Goal: Information Seeking & Learning: Check status

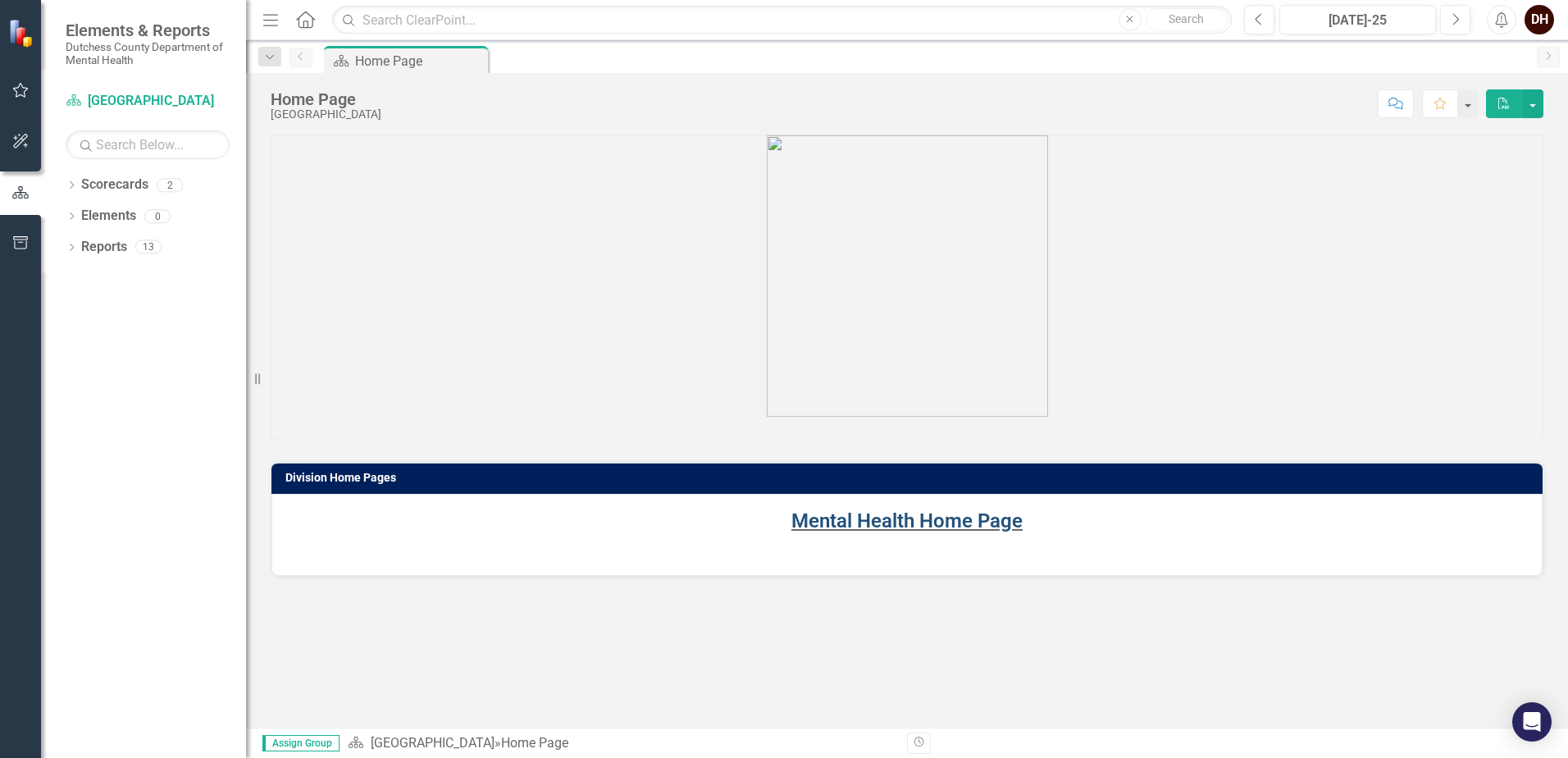
click at [892, 519] on link "Mental Health Home Page" at bounding box center [908, 520] width 232 height 23
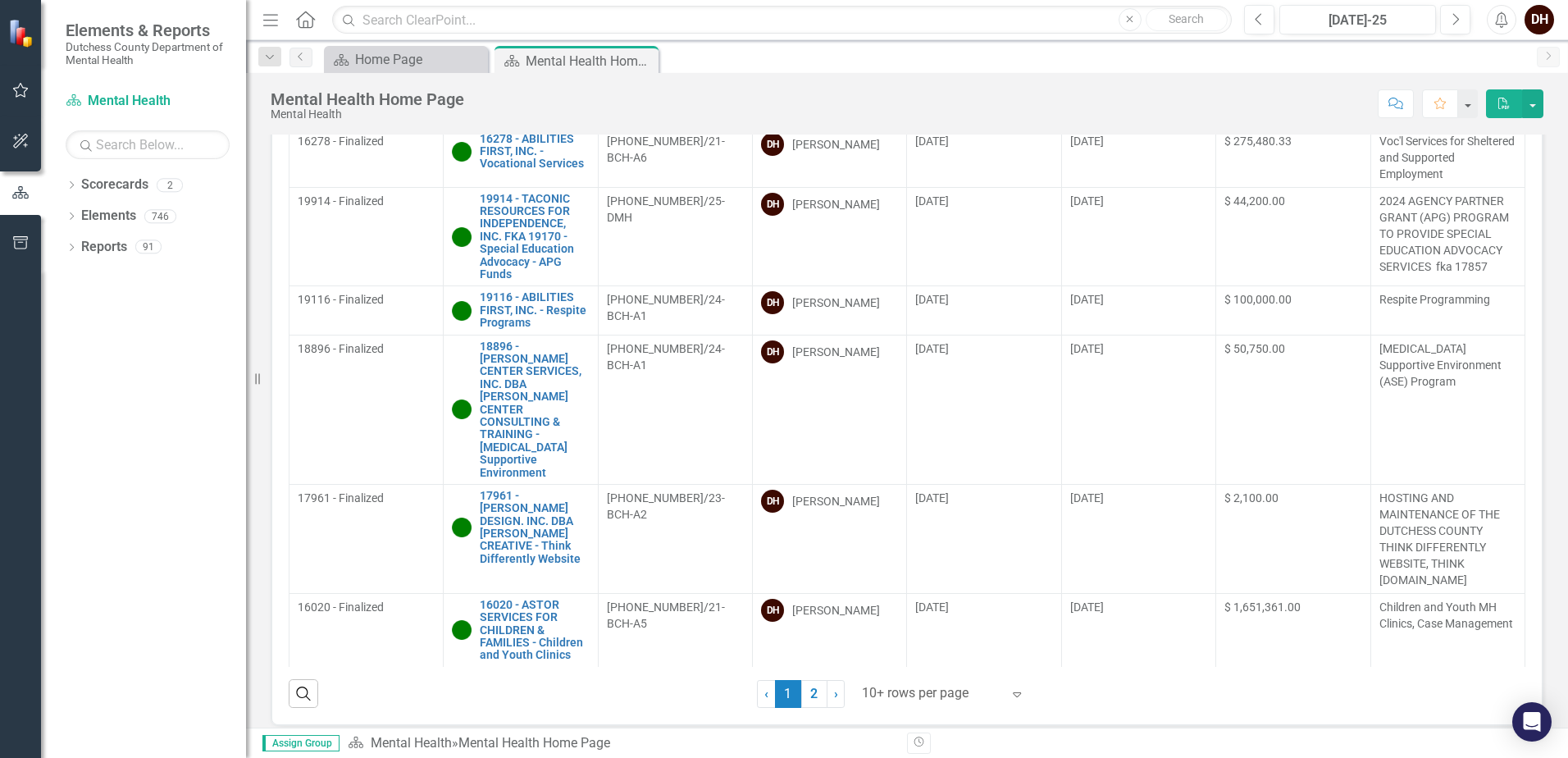
scroll to position [164, 0]
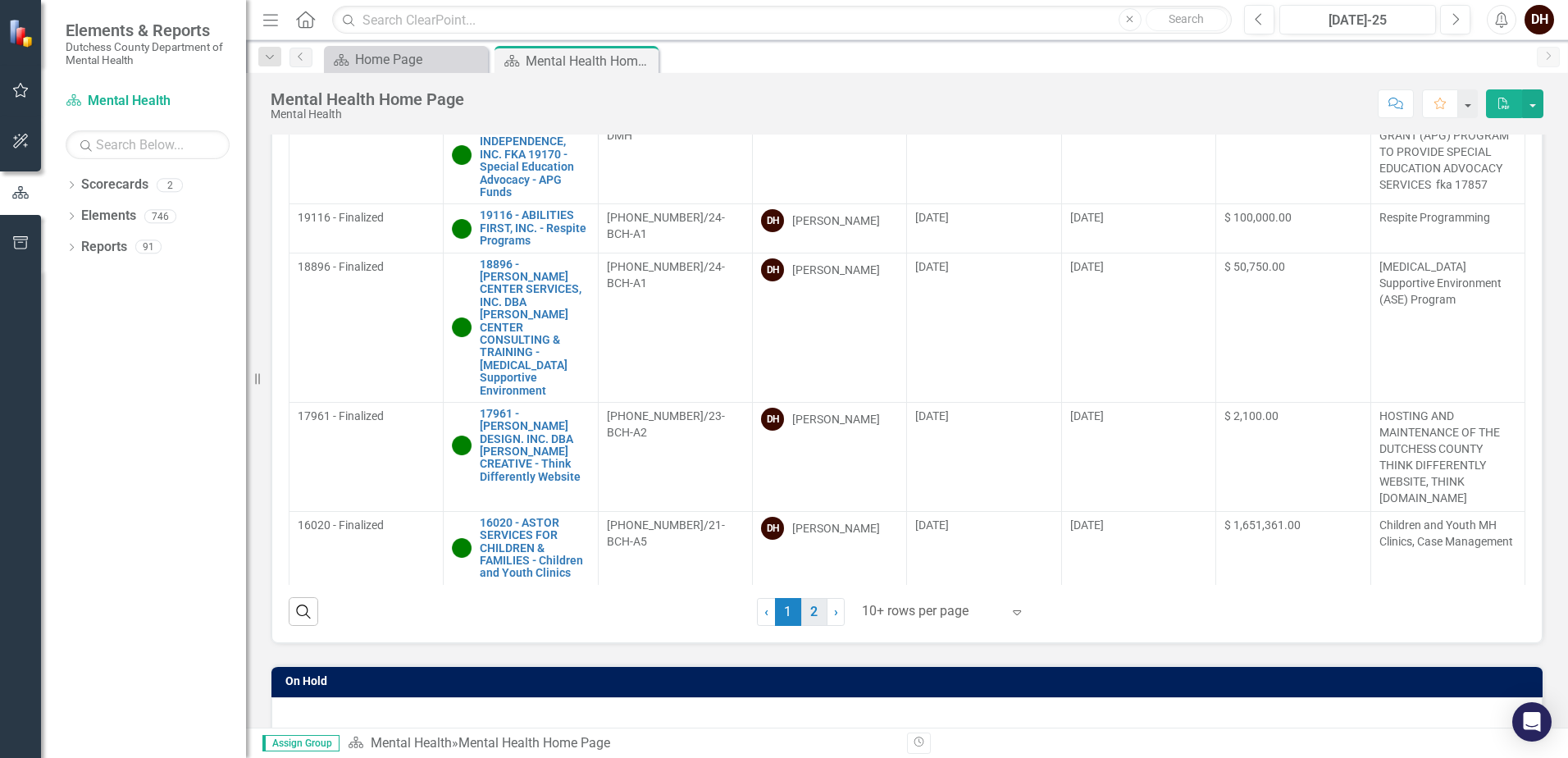
click at [809, 615] on link "2" at bounding box center [814, 612] width 26 height 27
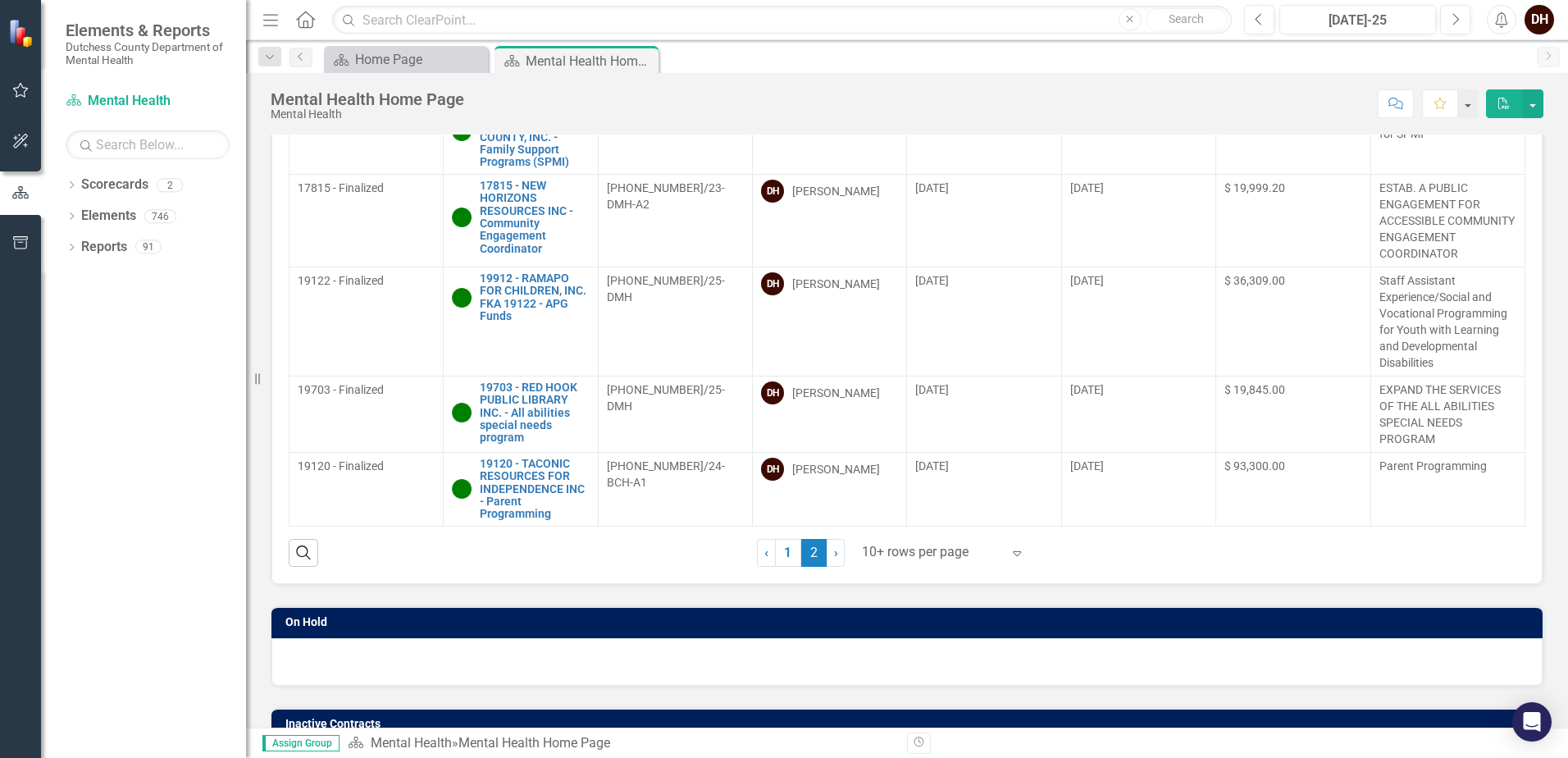
scroll to position [262, 0]
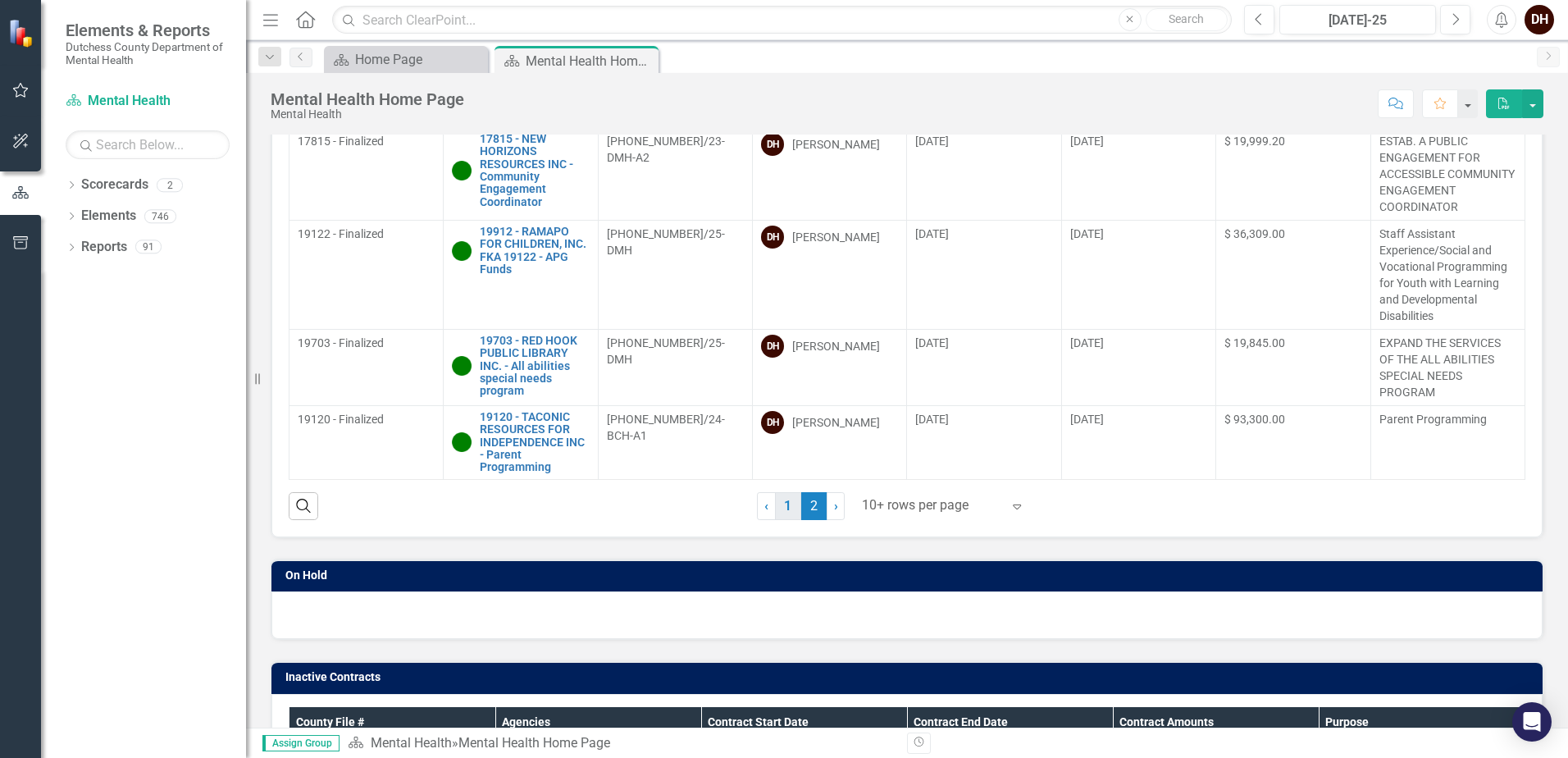
click at [776, 514] on link "1" at bounding box center [788, 506] width 26 height 27
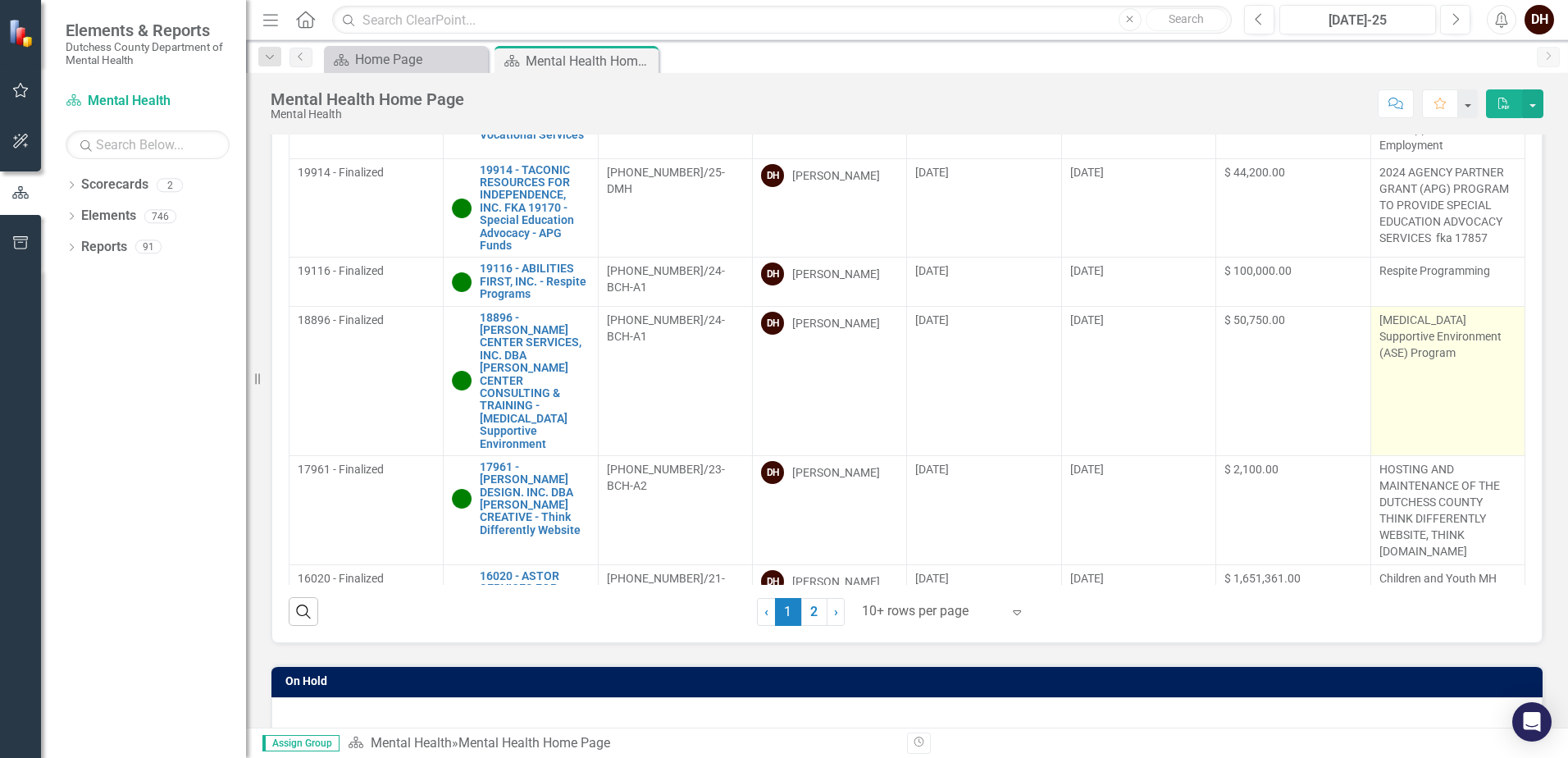
scroll to position [675, 0]
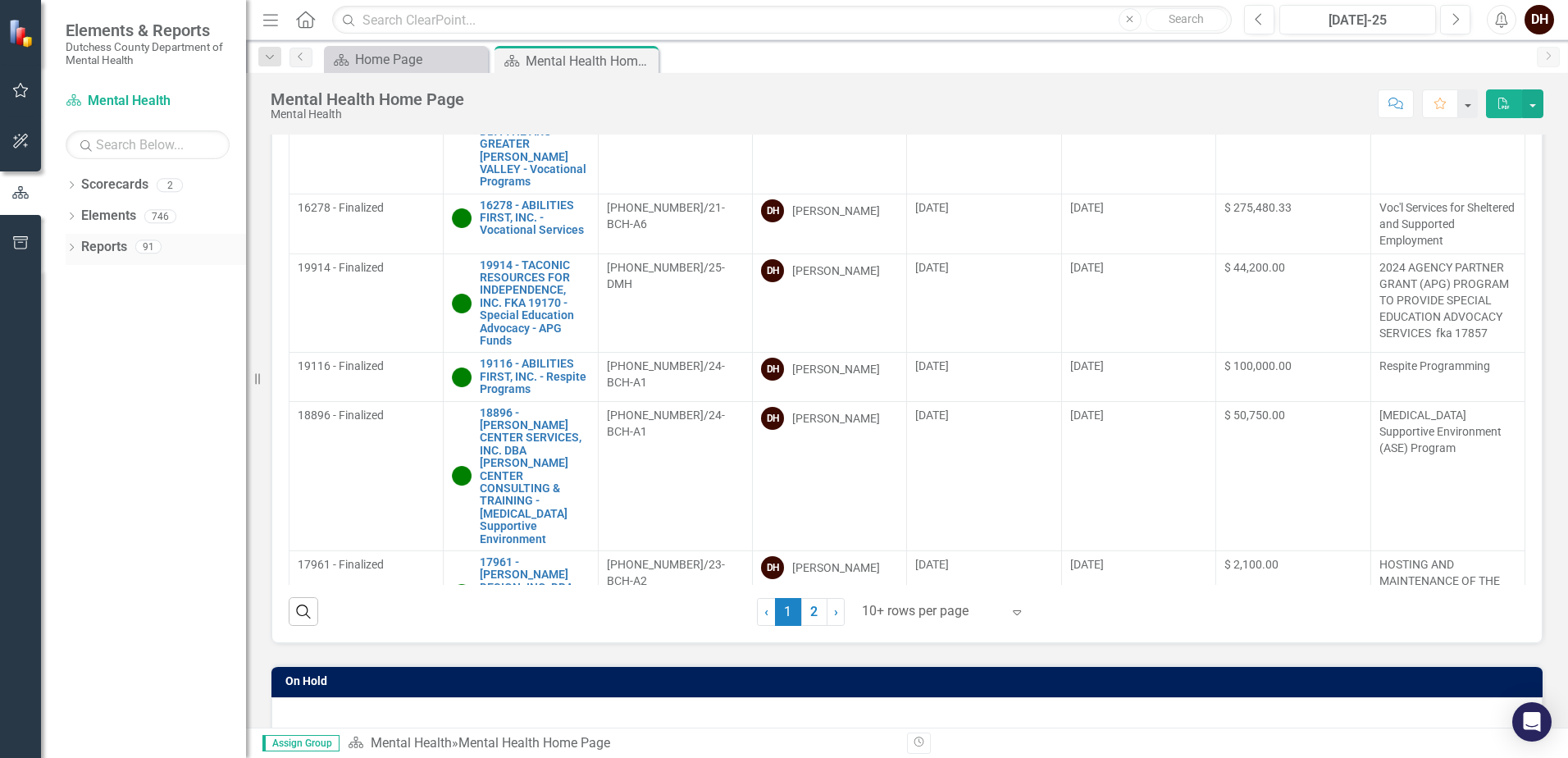
click at [78, 247] on icon "Dropdown" at bounding box center [72, 248] width 12 height 9
click at [82, 394] on icon "Dropdown" at bounding box center [78, 398] width 12 height 9
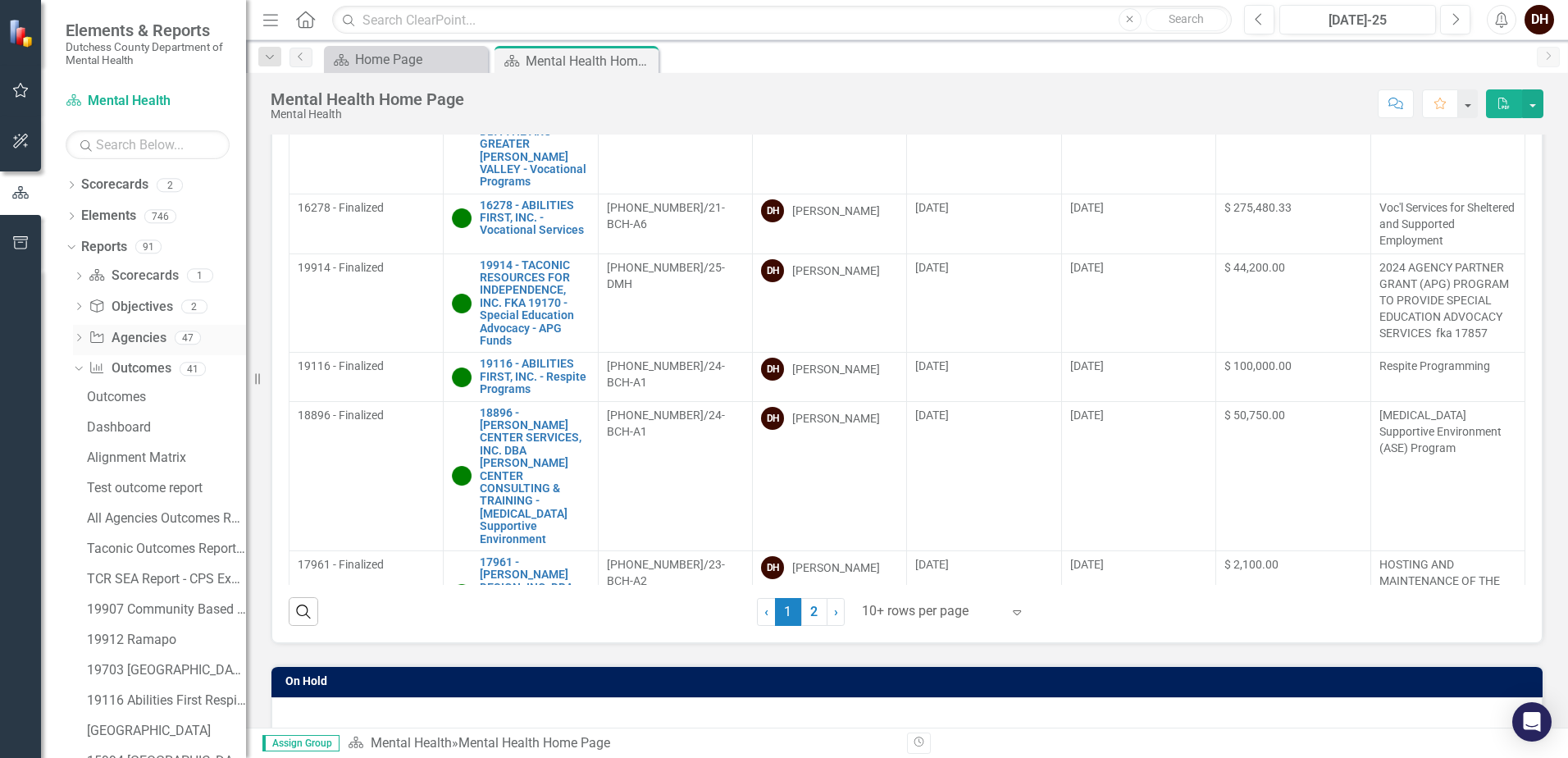
click at [79, 338] on icon "Dropdown" at bounding box center [78, 339] width 12 height 9
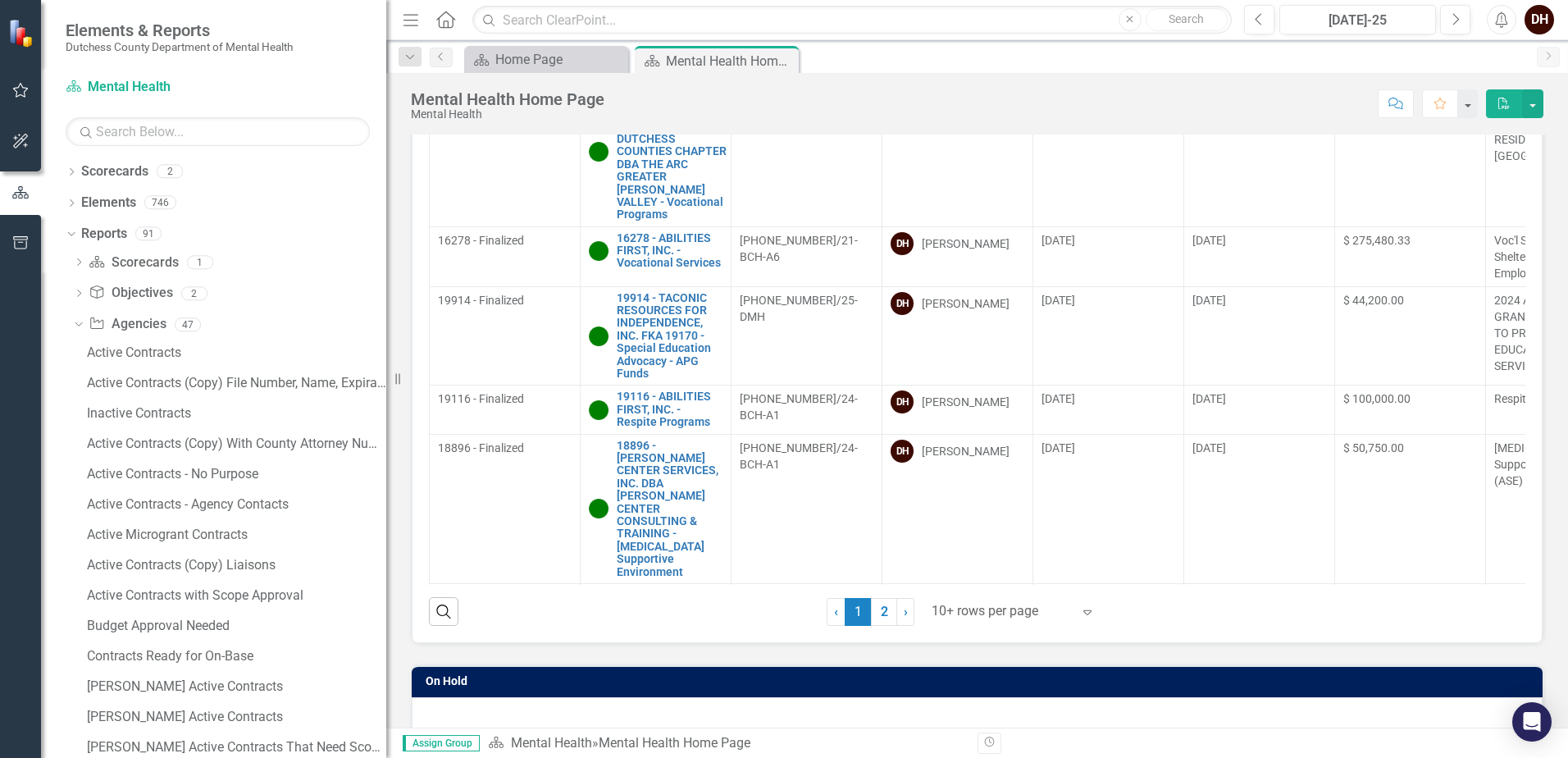
drag, startPoint x: 247, startPoint y: 453, endPoint x: 387, endPoint y: 476, distance: 141.9
click at [387, 476] on div "Resize" at bounding box center [392, 379] width 13 height 758
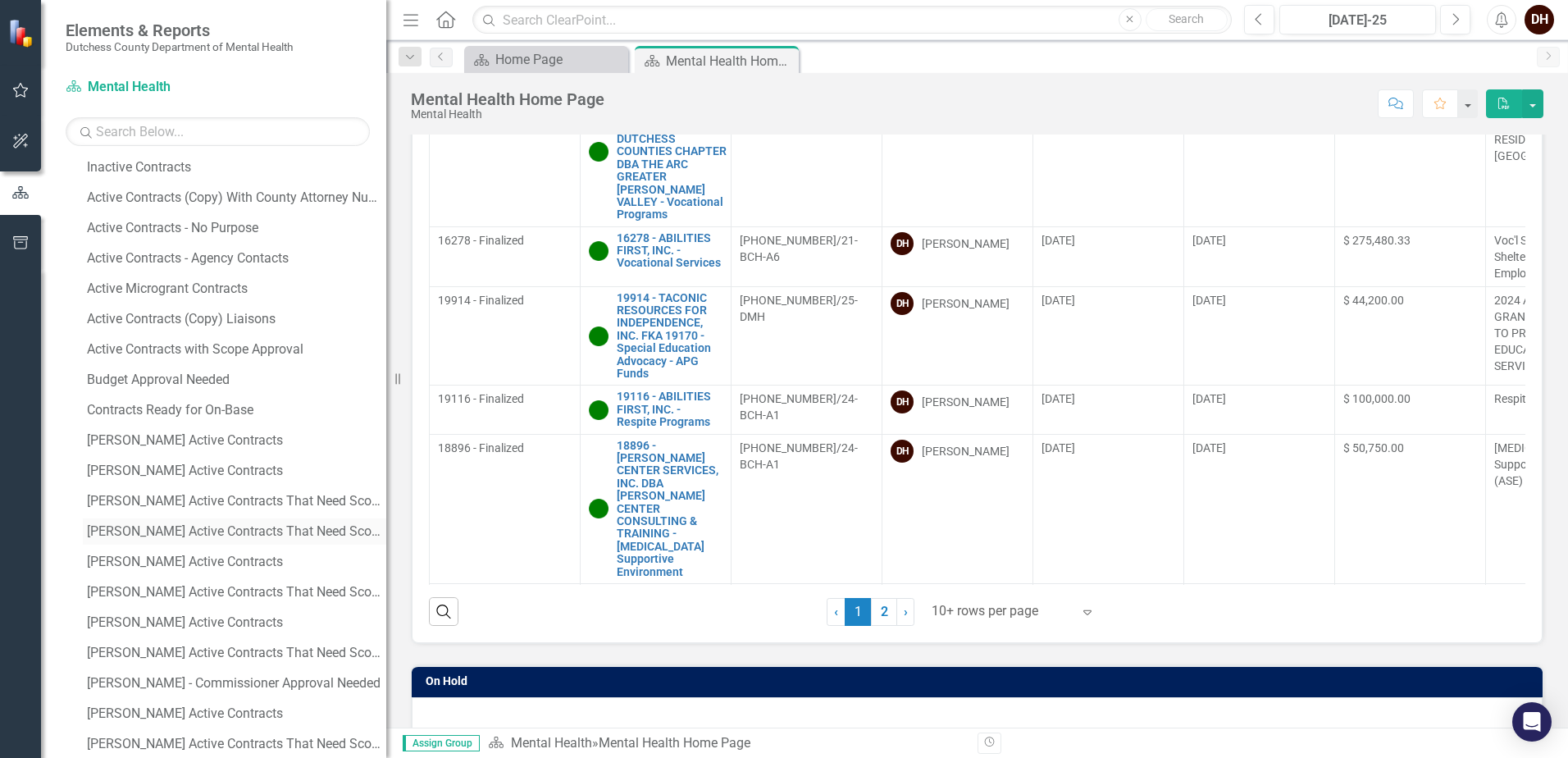
scroll to position [328, 0]
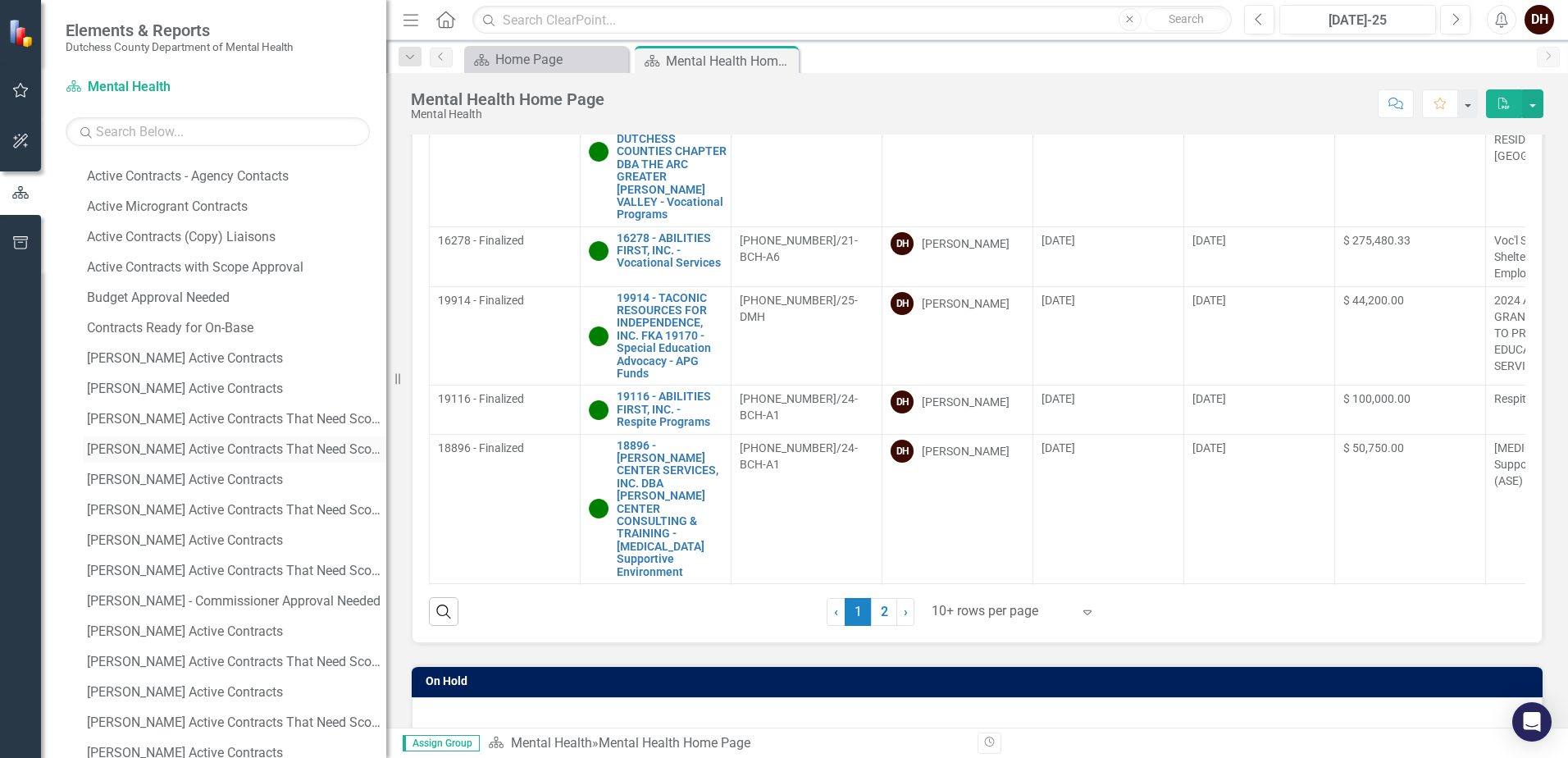
click at [175, 454] on div "[PERSON_NAME] Active Contracts That Need Scope Approval" at bounding box center [236, 449] width 299 height 15
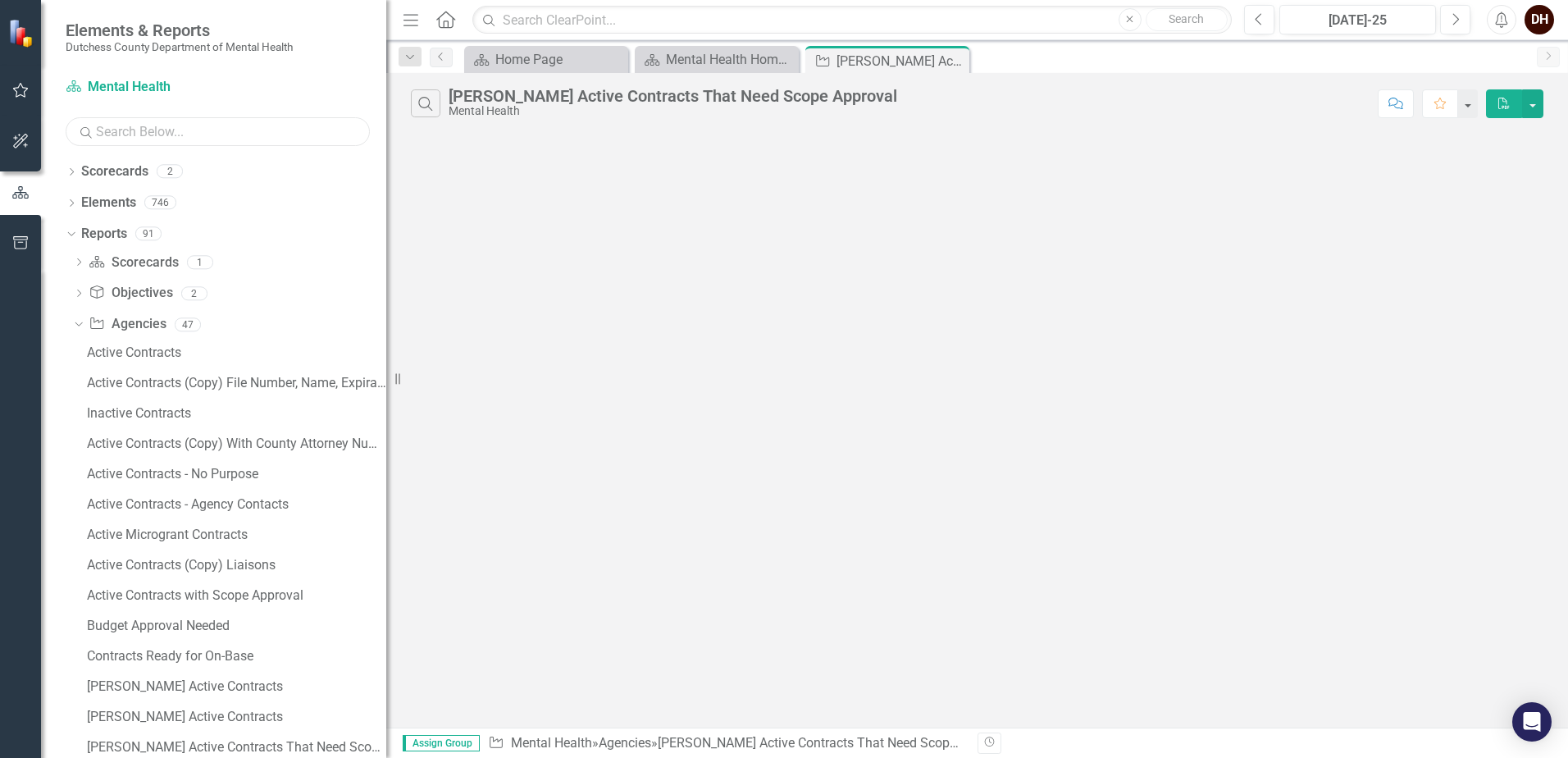
click at [235, 133] on input "text" at bounding box center [218, 132] width 304 height 28
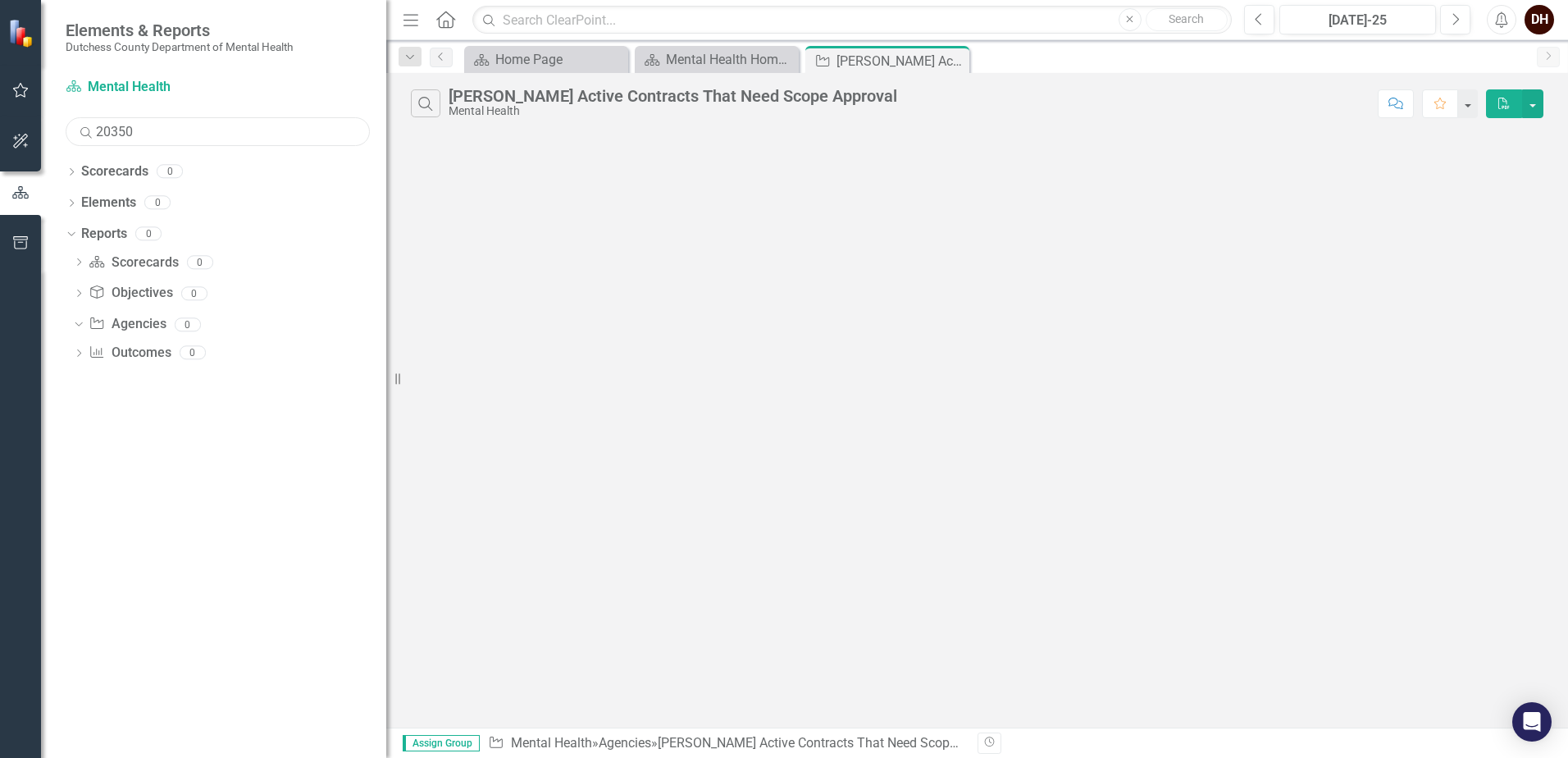
type input "20350"
click at [522, 19] on input "text" at bounding box center [852, 20] width 759 height 28
type input "20350"
click at [955, 59] on icon "Close" at bounding box center [954, 60] width 17 height 13
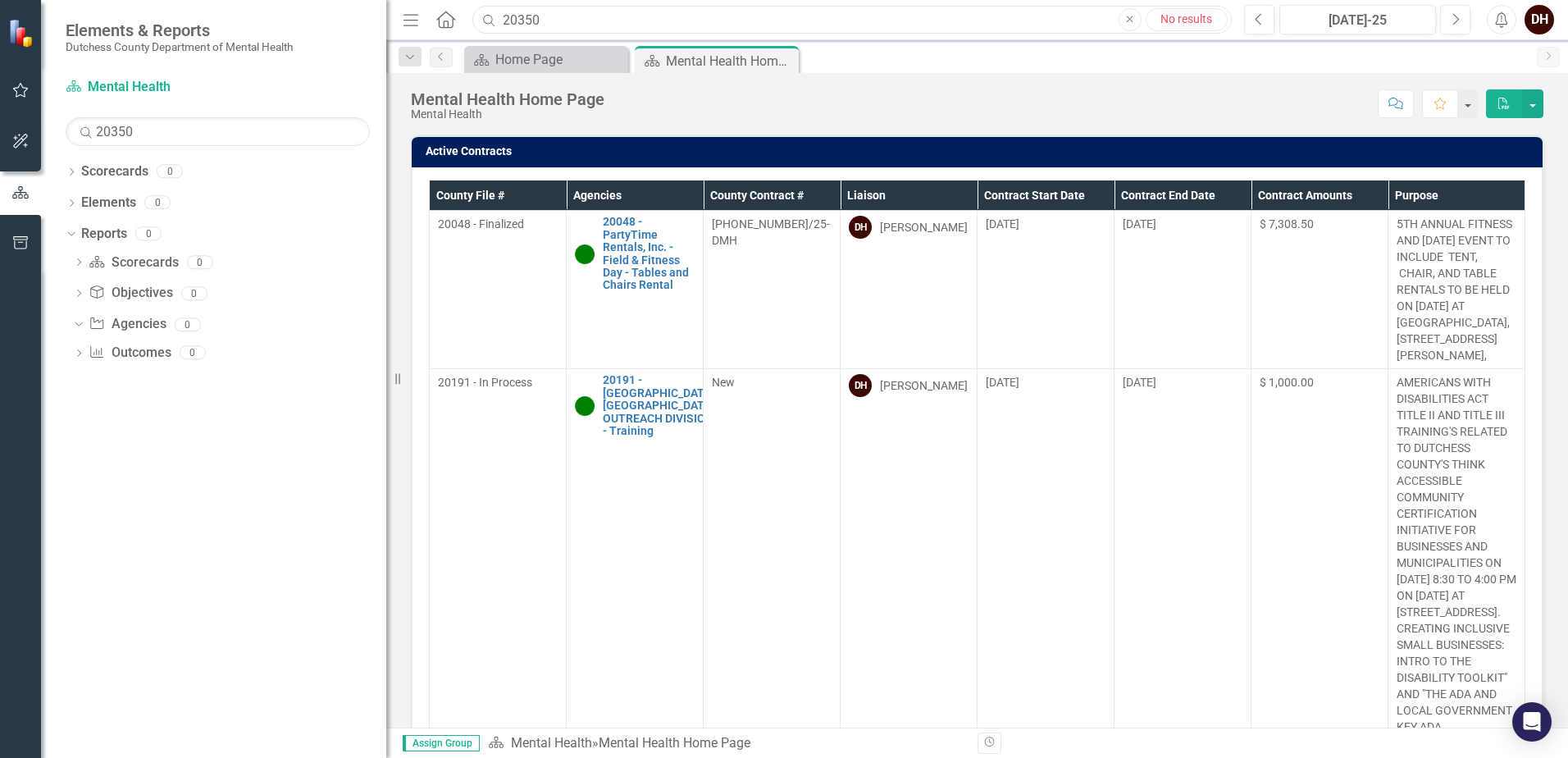
click at [579, 21] on input "20350" at bounding box center [852, 20] width 759 height 28
click at [588, 22] on input "20350" at bounding box center [852, 20] width 759 height 28
click at [69, 233] on icon "Dropdown" at bounding box center [69, 234] width 9 height 12
click at [69, 233] on icon "Dropdown" at bounding box center [72, 235] width 12 height 9
drag, startPoint x: 561, startPoint y: 20, endPoint x: 446, endPoint y: 19, distance: 115.0
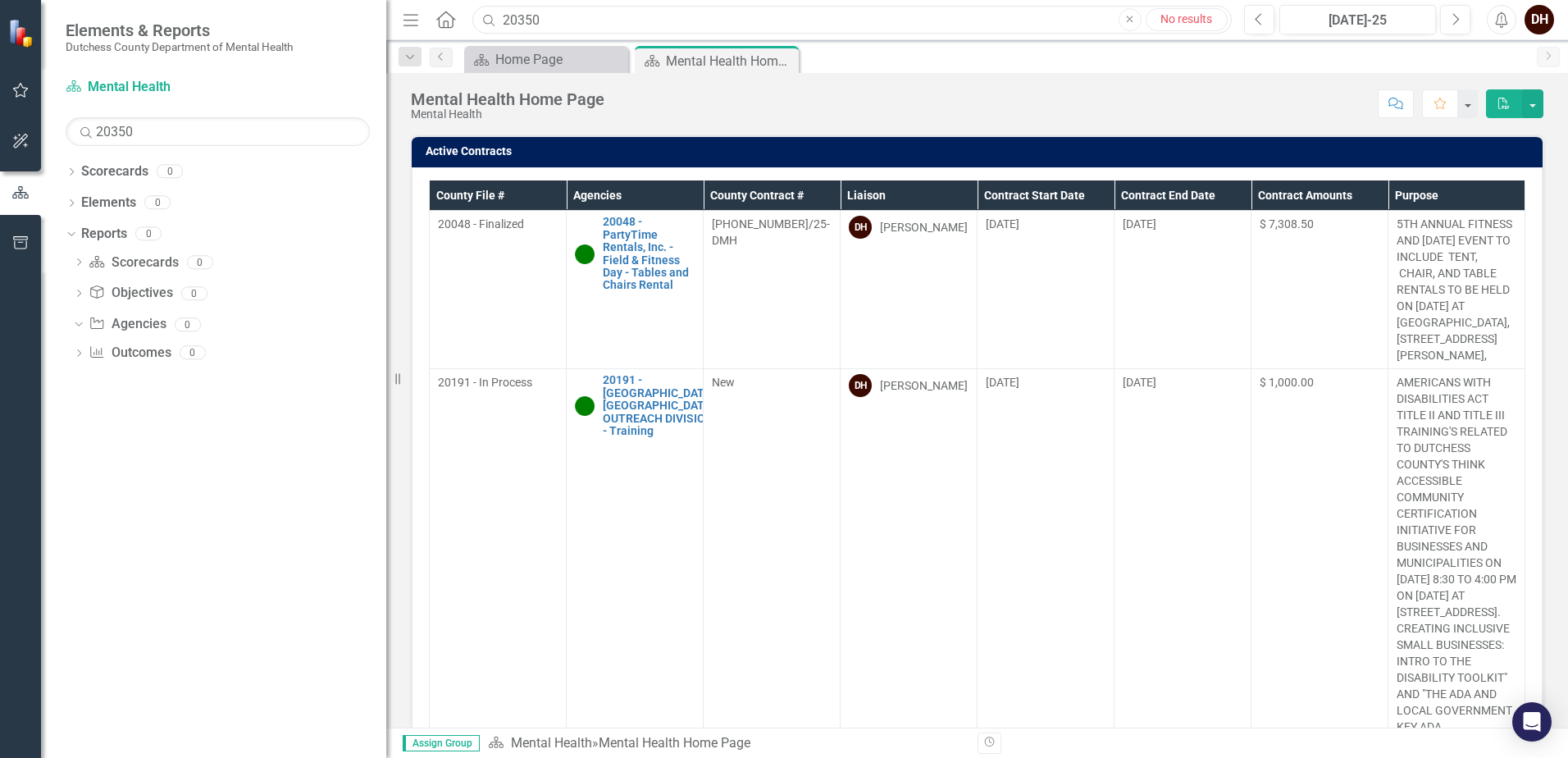
click at [446, 19] on div "Menu Home Search 20350 Close No results" at bounding box center [812, 20] width 829 height 31
click at [79, 322] on icon "Dropdown" at bounding box center [77, 324] width 9 height 12
click at [75, 323] on icon "Dropdown" at bounding box center [78, 326] width 12 height 9
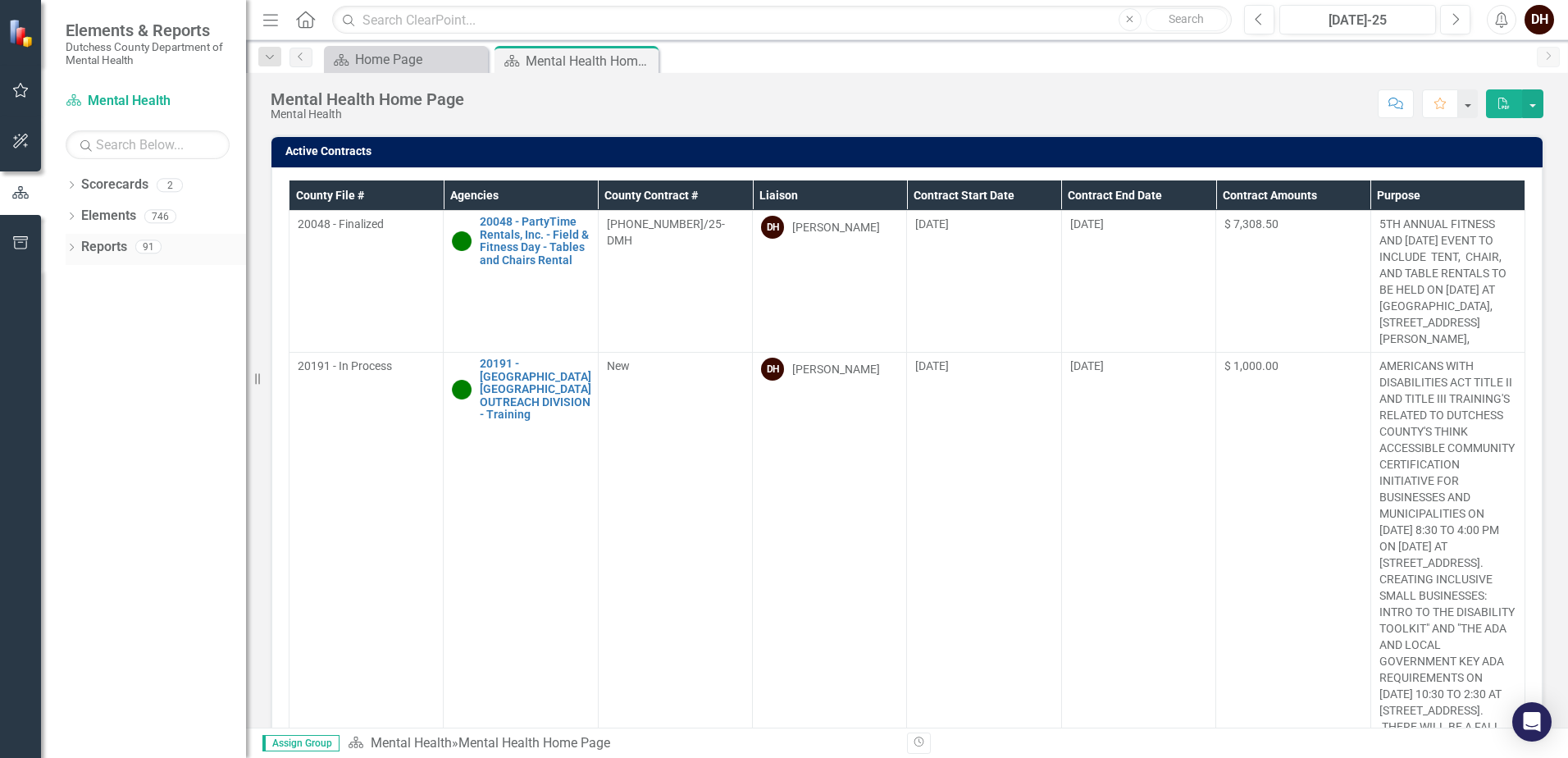
click at [72, 244] on icon "Dropdown" at bounding box center [72, 248] width 12 height 9
click at [79, 368] on icon "Dropdown" at bounding box center [78, 366] width 12 height 9
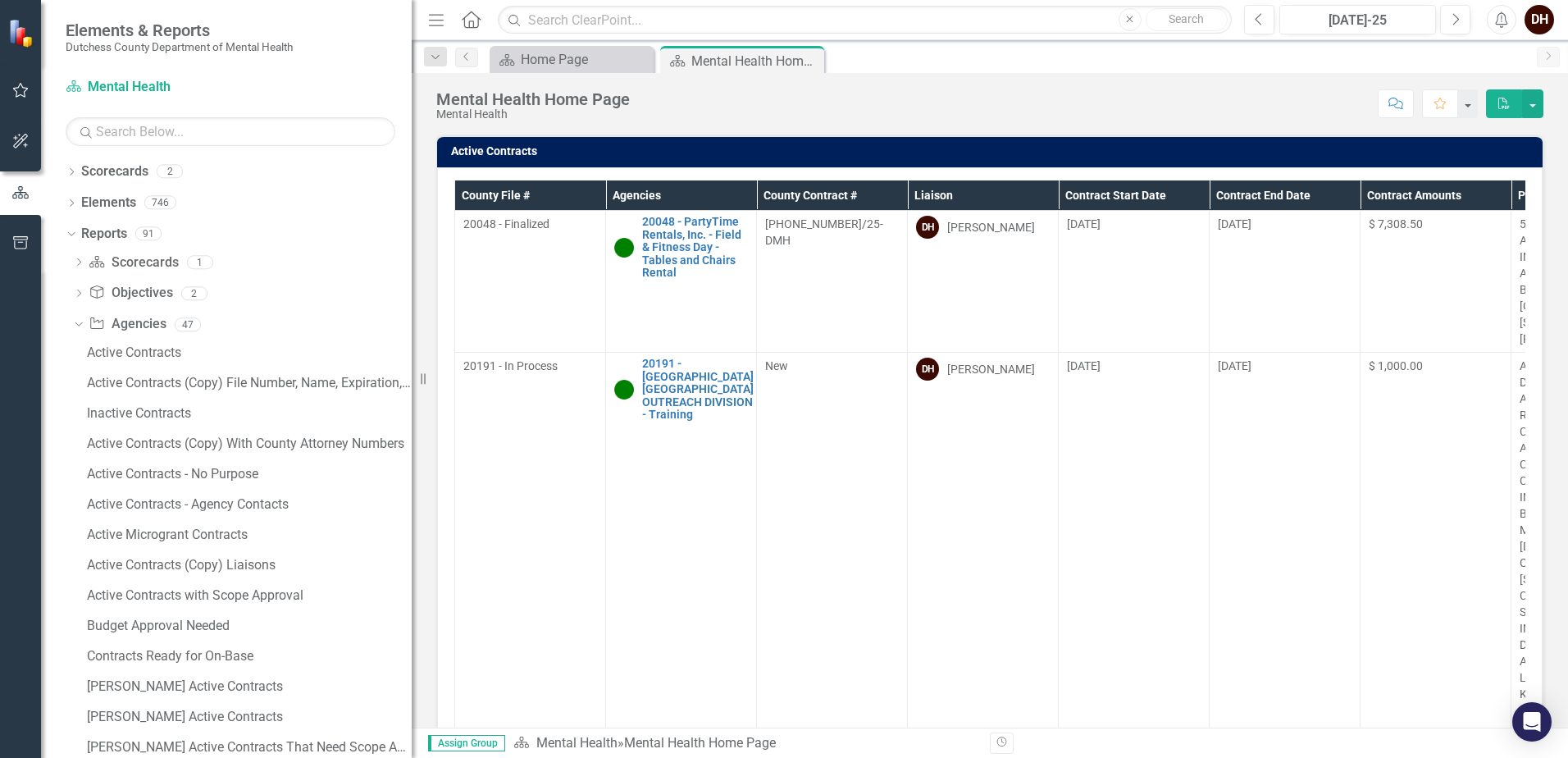
drag, startPoint x: 247, startPoint y: 398, endPoint x: 412, endPoint y: 416, distance: 166.0
click at [412, 416] on div "Resize" at bounding box center [418, 379] width 13 height 758
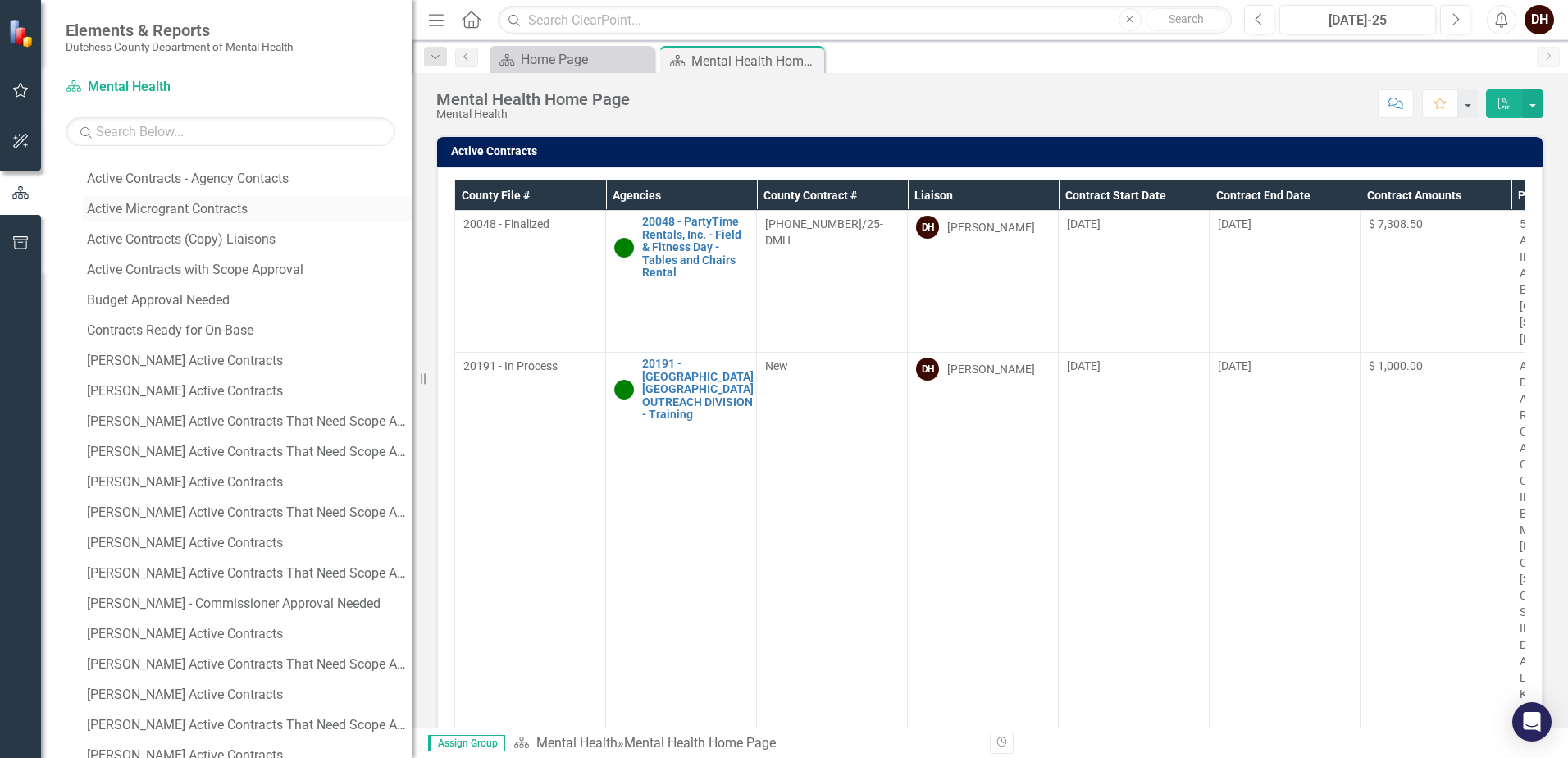
scroll to position [410, 0]
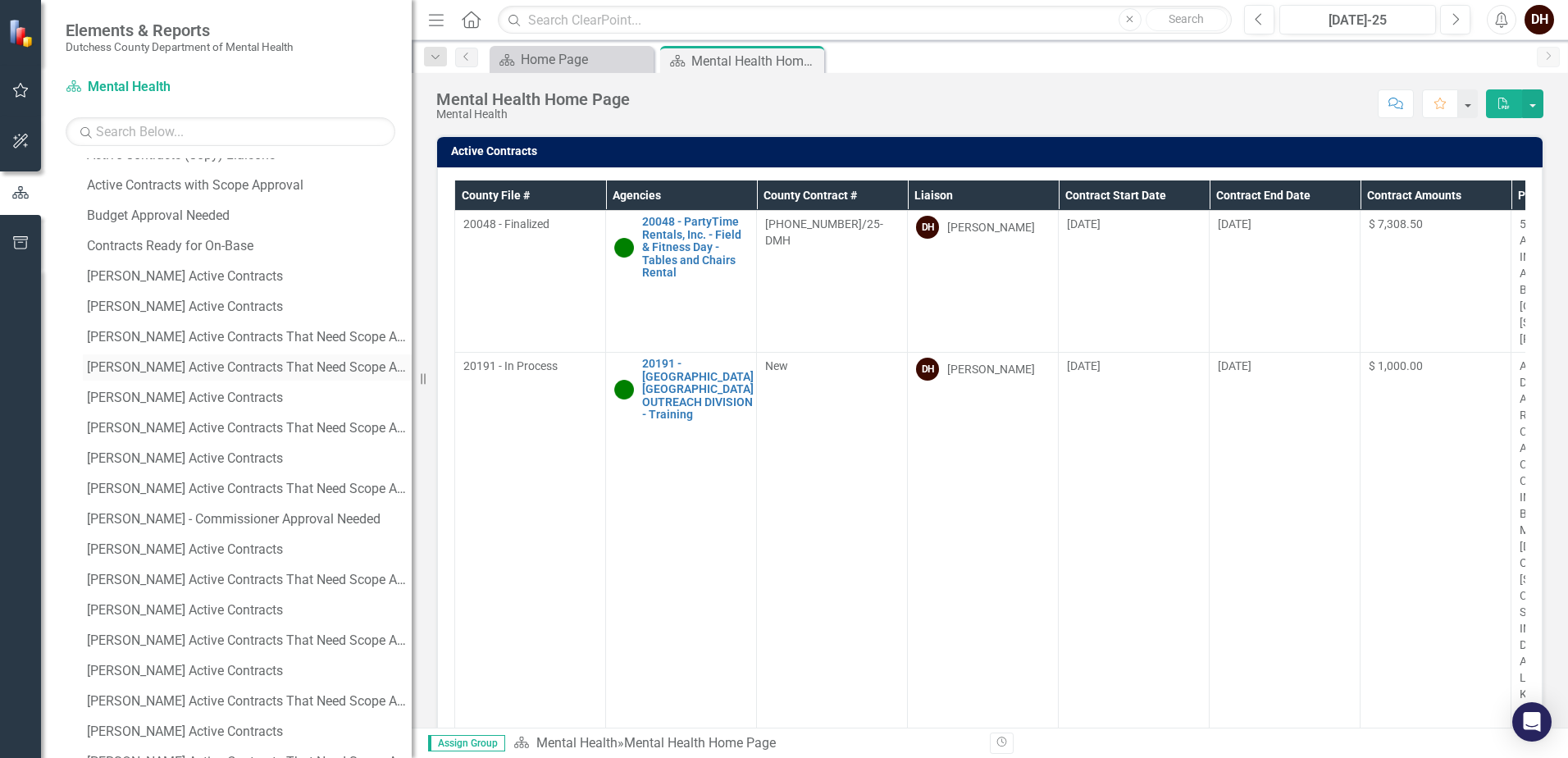
click at [227, 358] on link "[PERSON_NAME] Active Contracts That Need Scope Approval" at bounding box center [246, 367] width 329 height 27
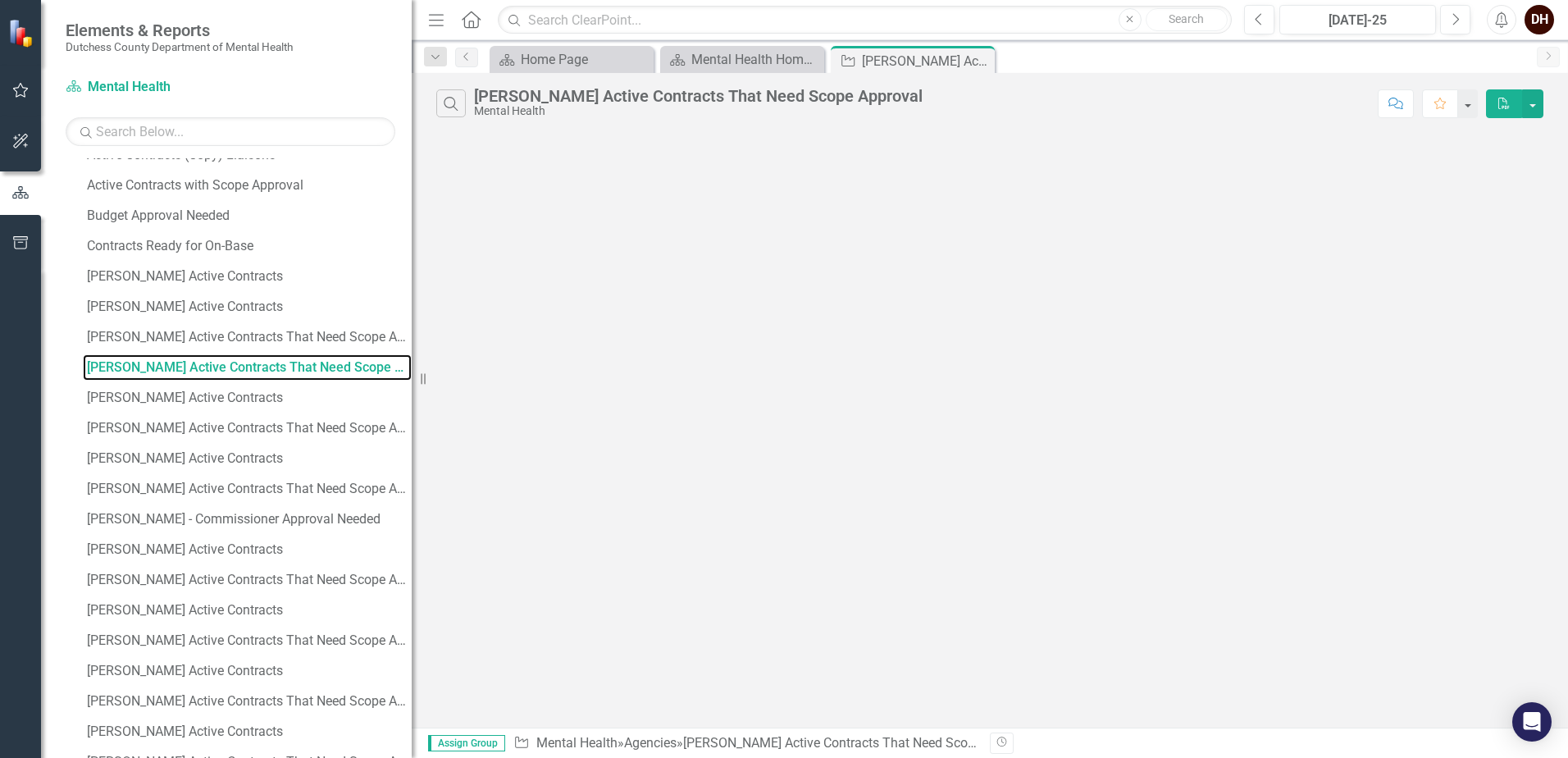
scroll to position [32, 0]
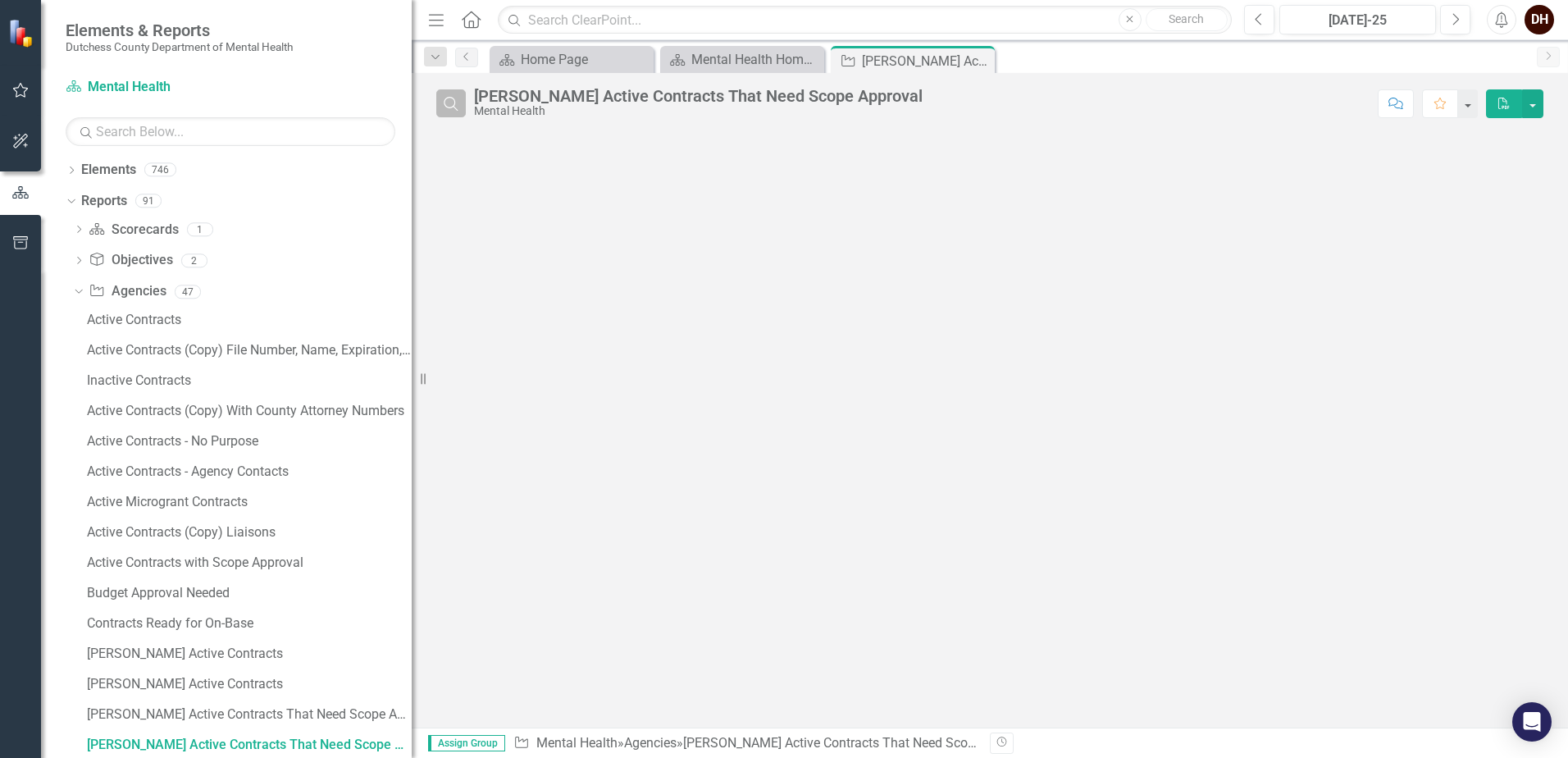
click at [458, 108] on icon "Search" at bounding box center [450, 103] width 18 height 15
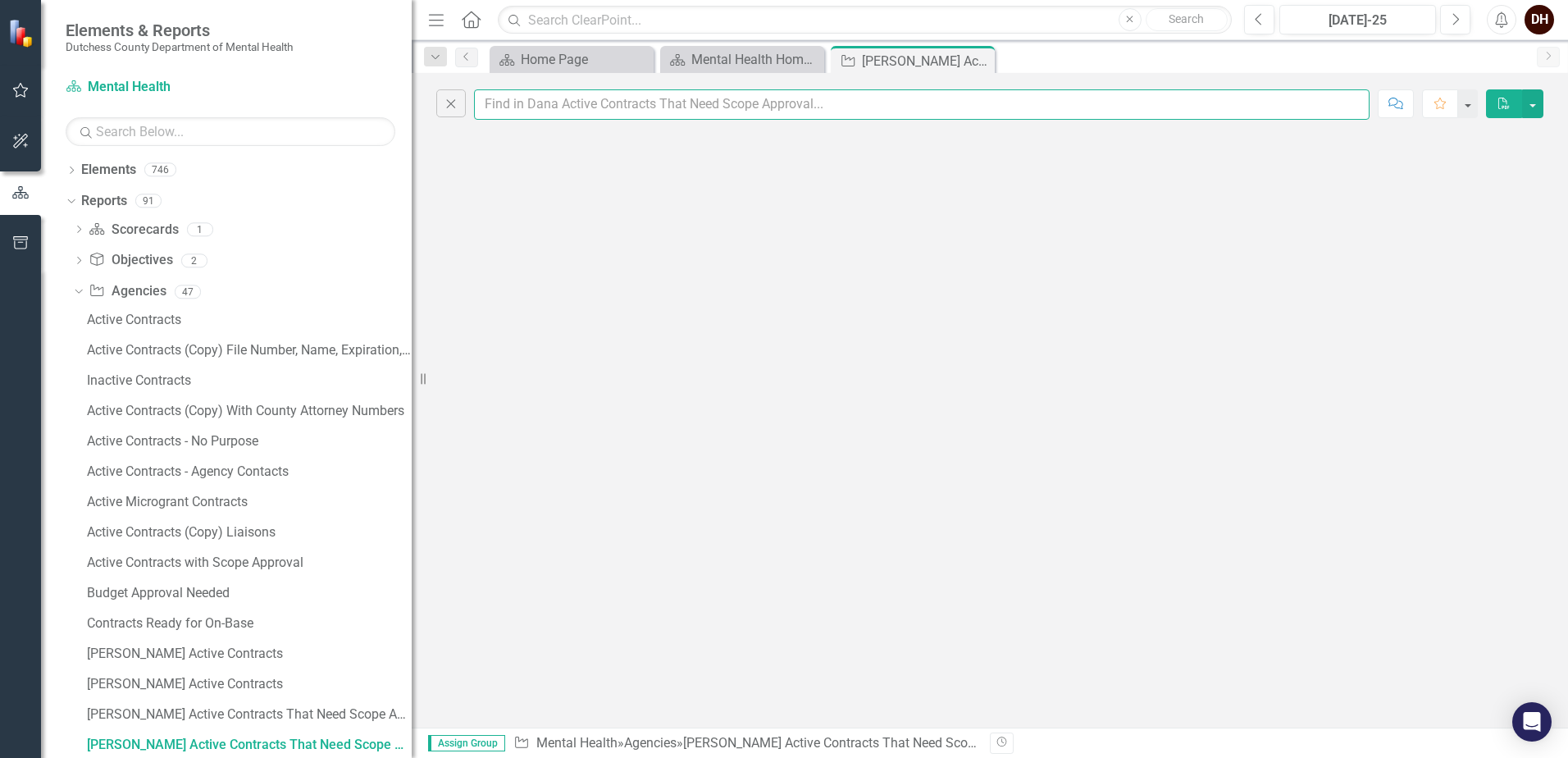
click at [582, 110] on input "text" at bounding box center [921, 104] width 896 height 30
click at [897, 249] on div "Close Comment Favorite PDF" at bounding box center [990, 400] width 1156 height 655
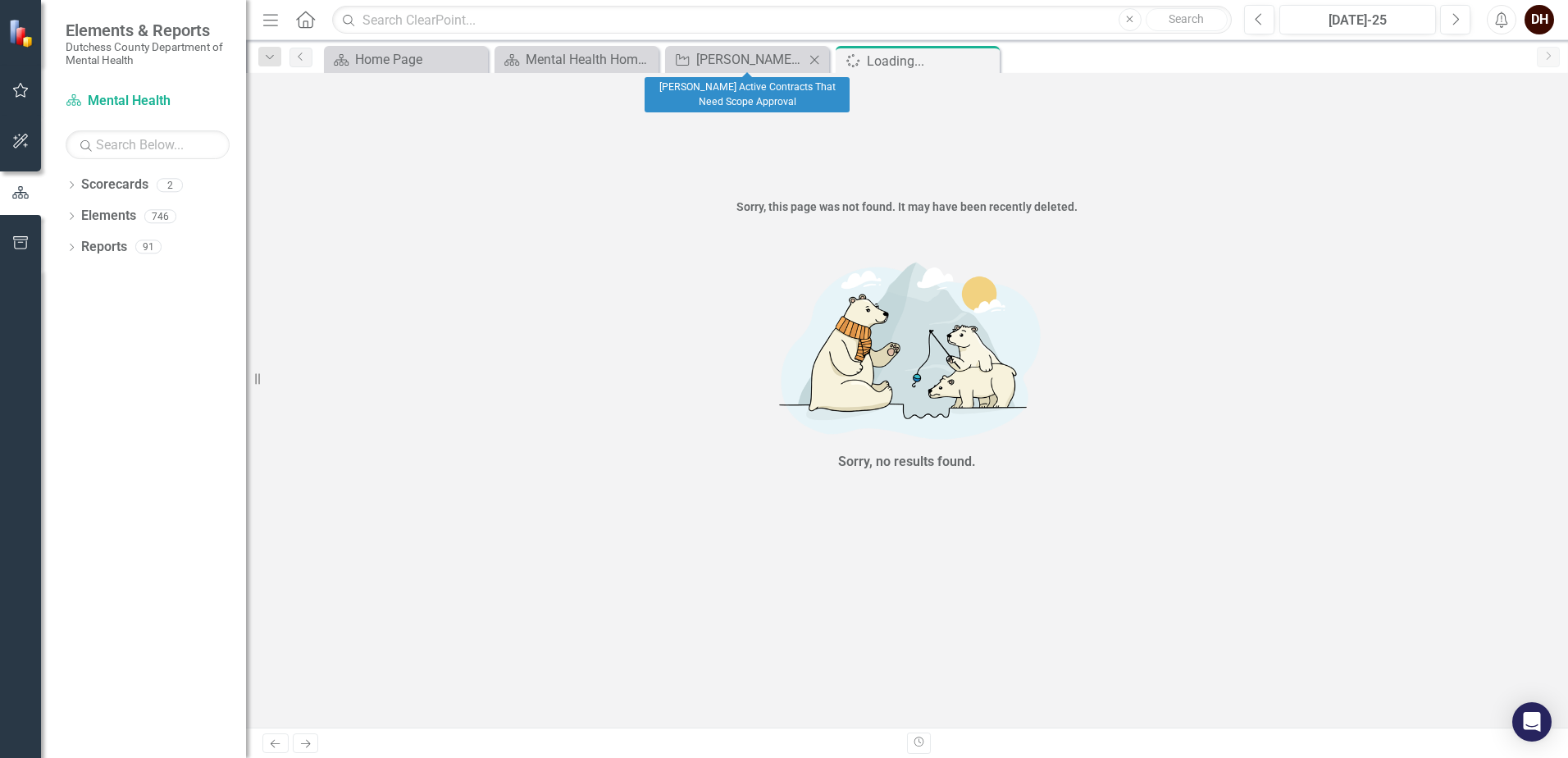
click at [819, 59] on icon "Close" at bounding box center [814, 59] width 17 height 13
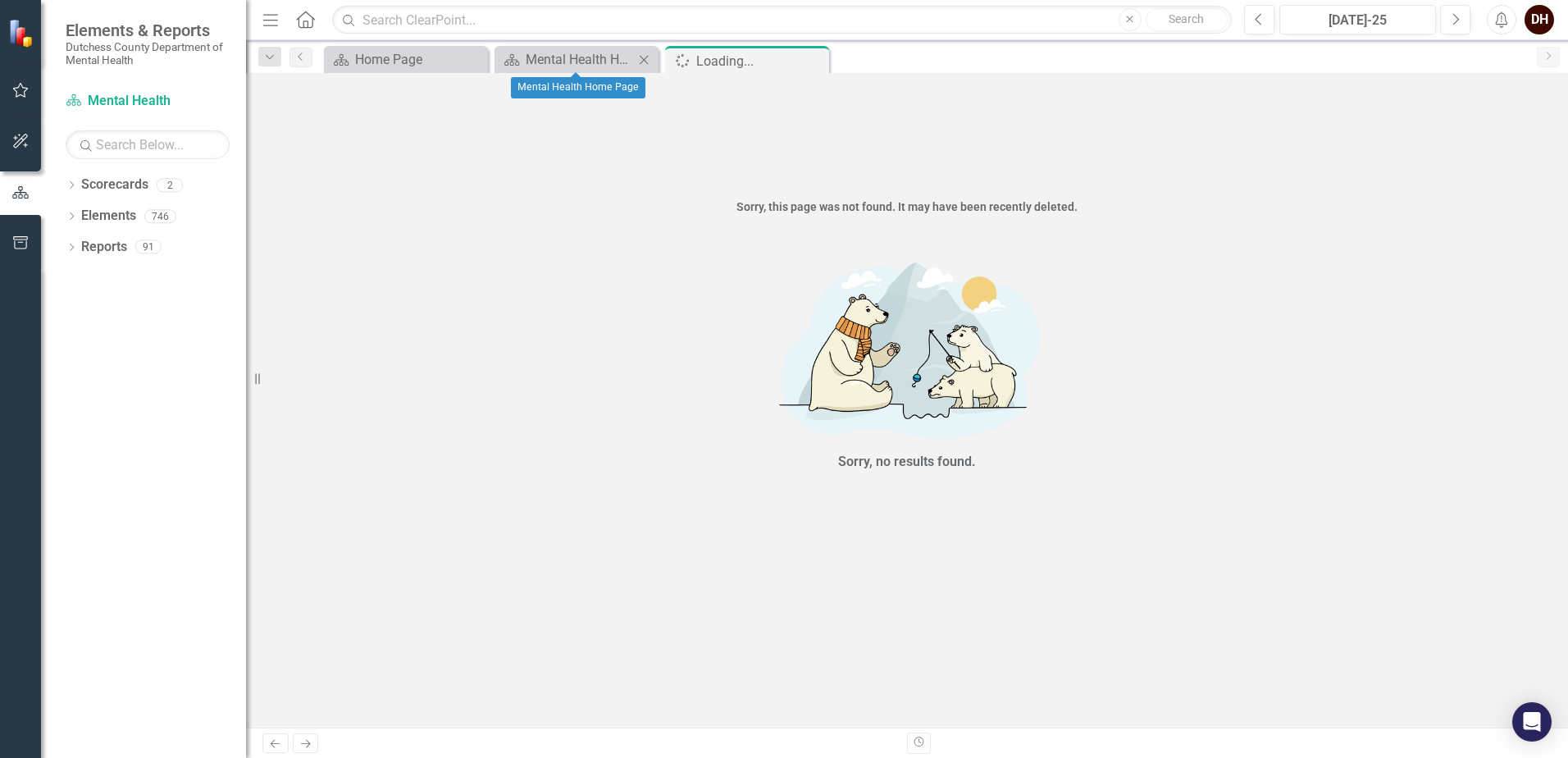
click at [644, 56] on icon "Close" at bounding box center [644, 59] width 17 height 13
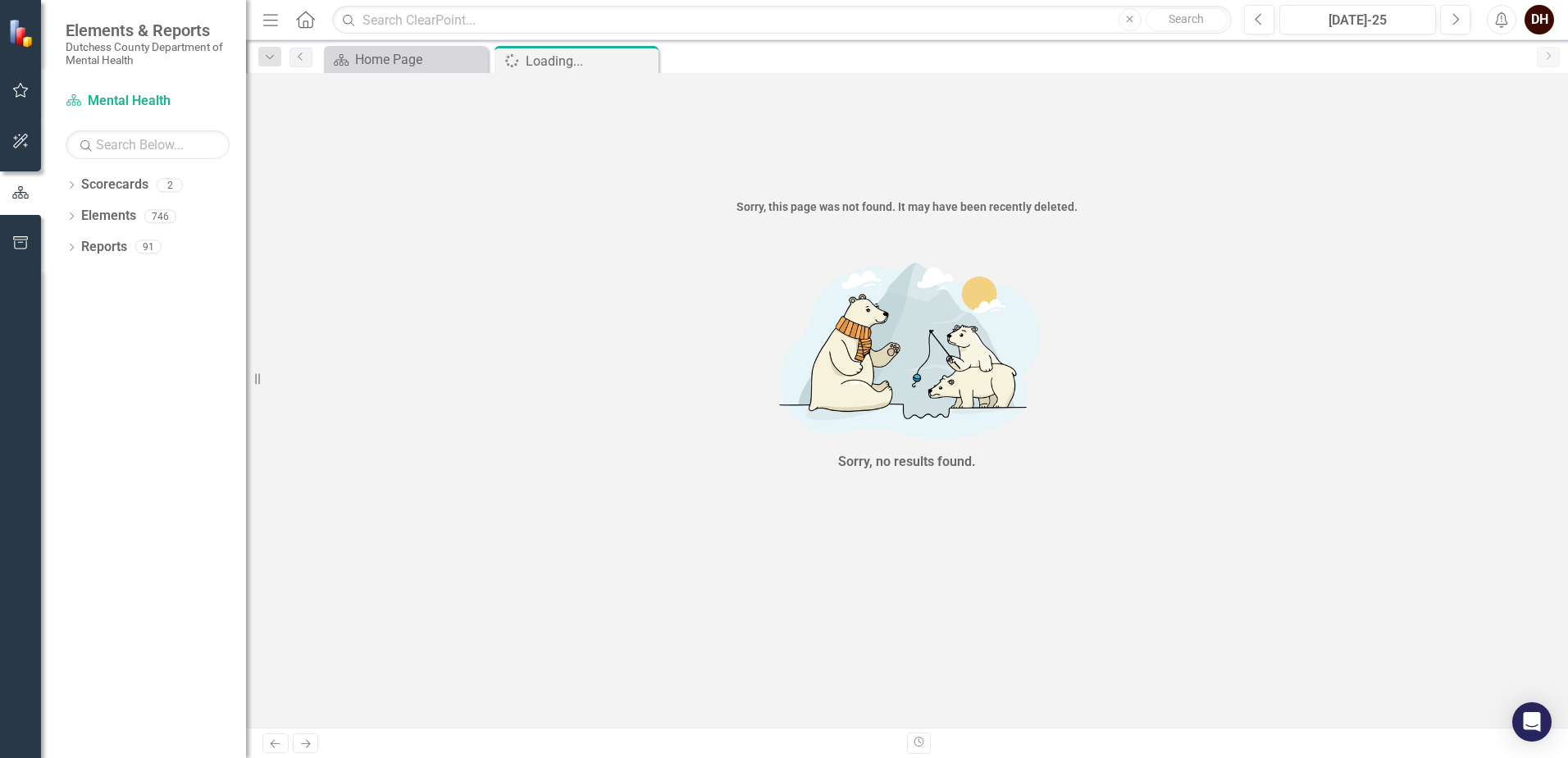
click at [1497, 20] on icon "button" at bounding box center [1501, 20] width 13 height 17
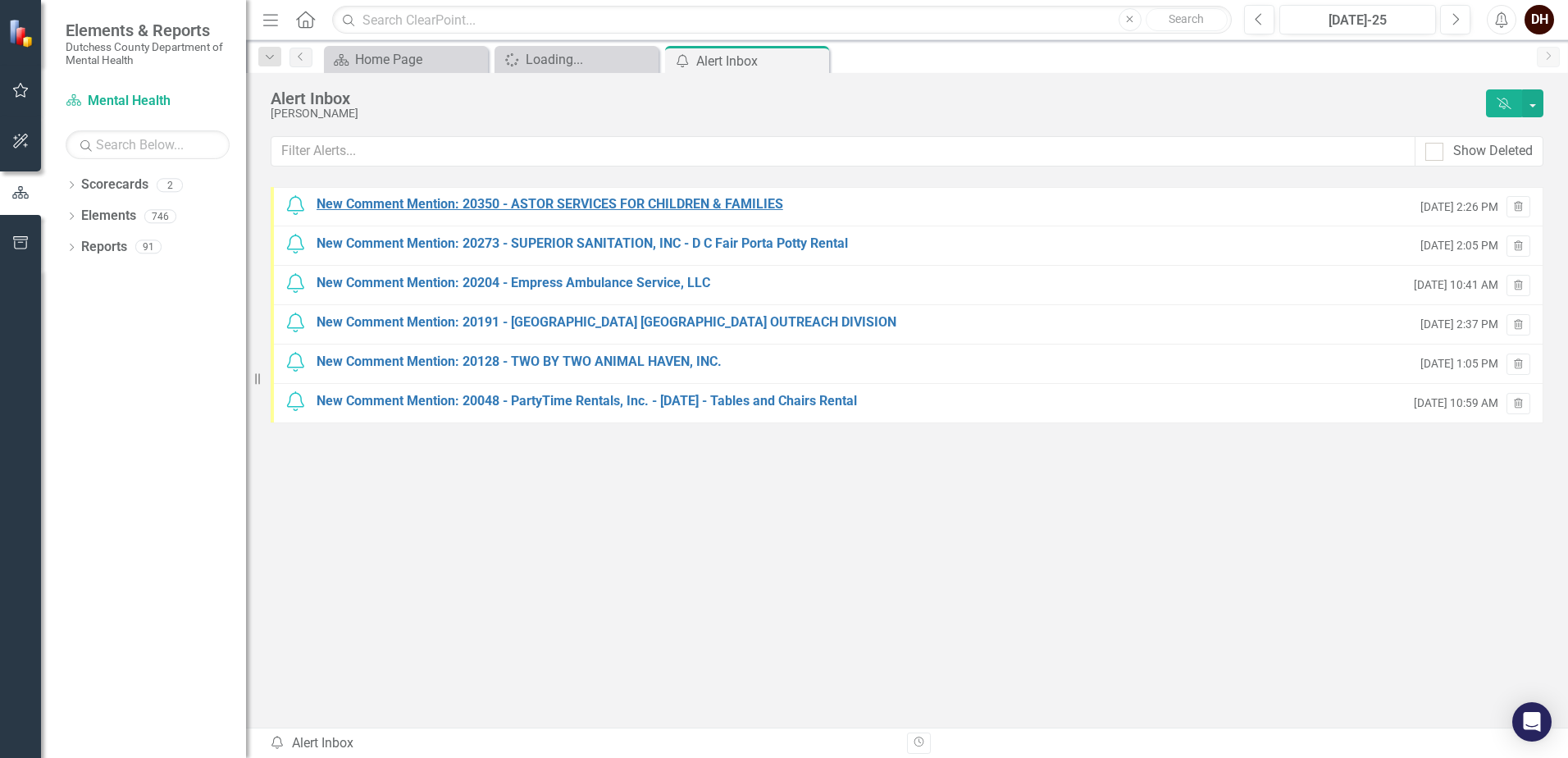
click at [669, 206] on div "New Comment Mention: 20350 - ASTOR SERVICES FOR CHILDREN & FAMILIES" at bounding box center [550, 204] width 467 height 19
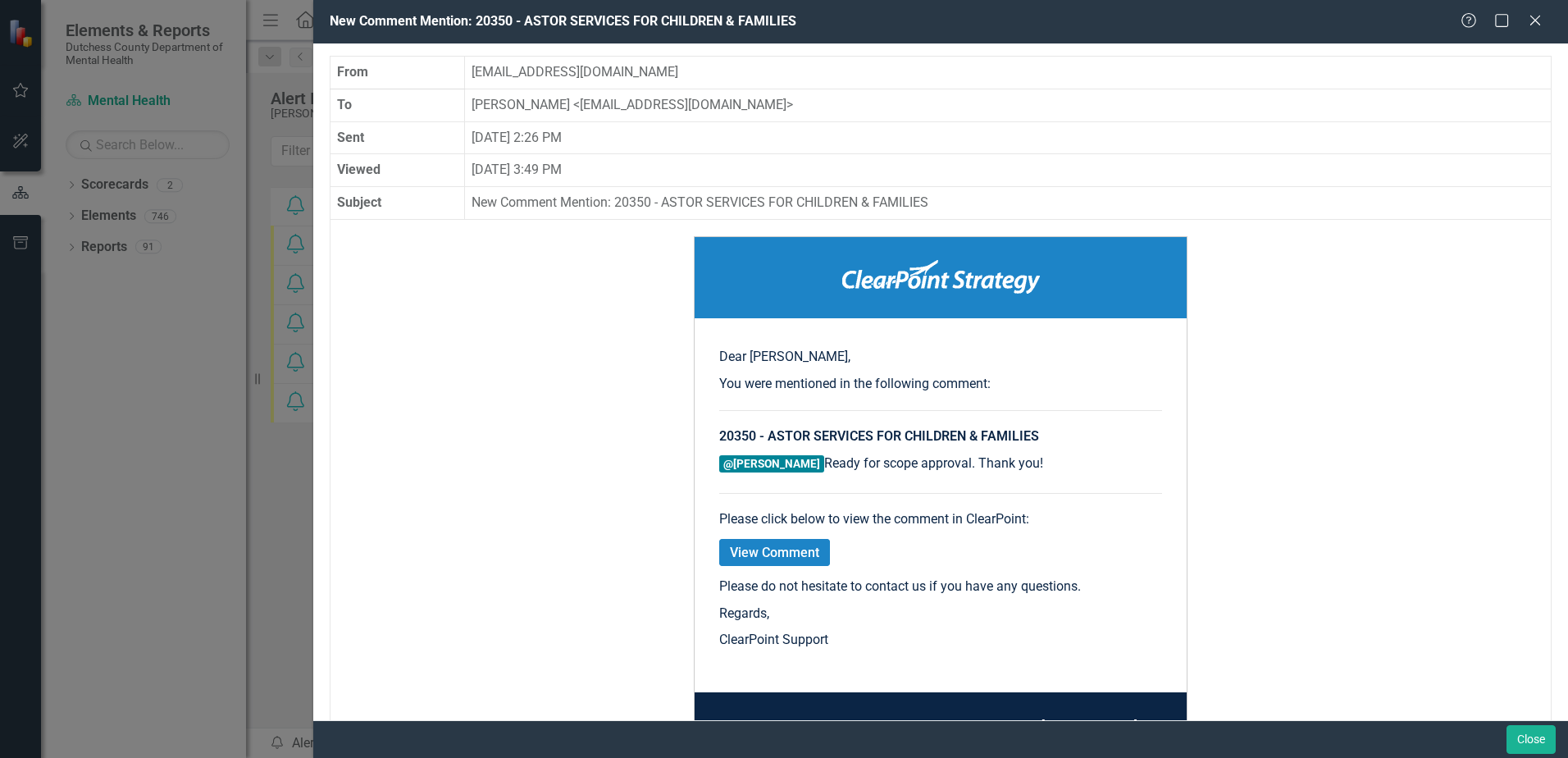
click at [781, 547] on link "View Comment" at bounding box center [774, 553] width 111 height 27
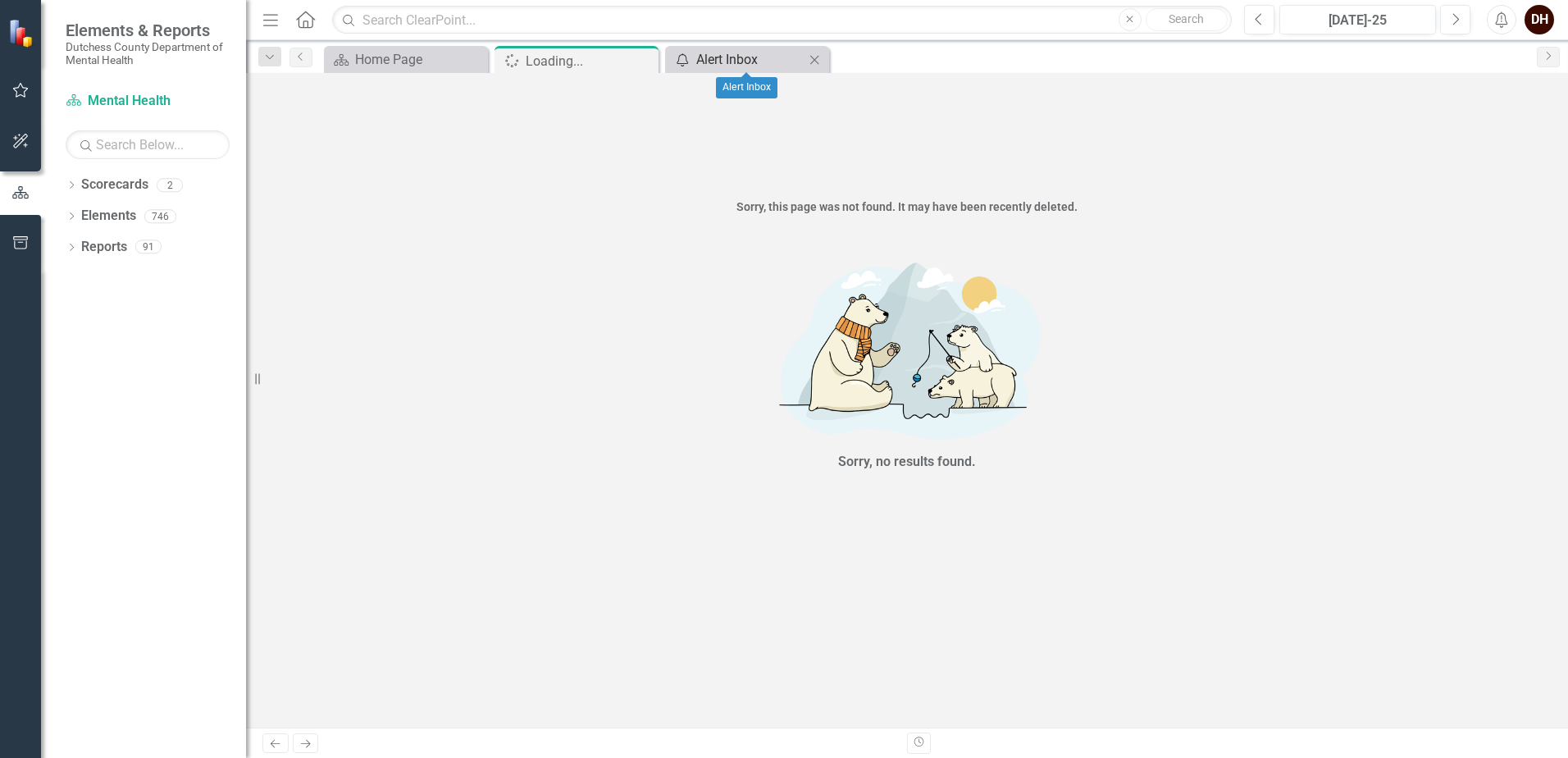
click at [743, 51] on div "Alert Inbox" at bounding box center [751, 59] width 108 height 21
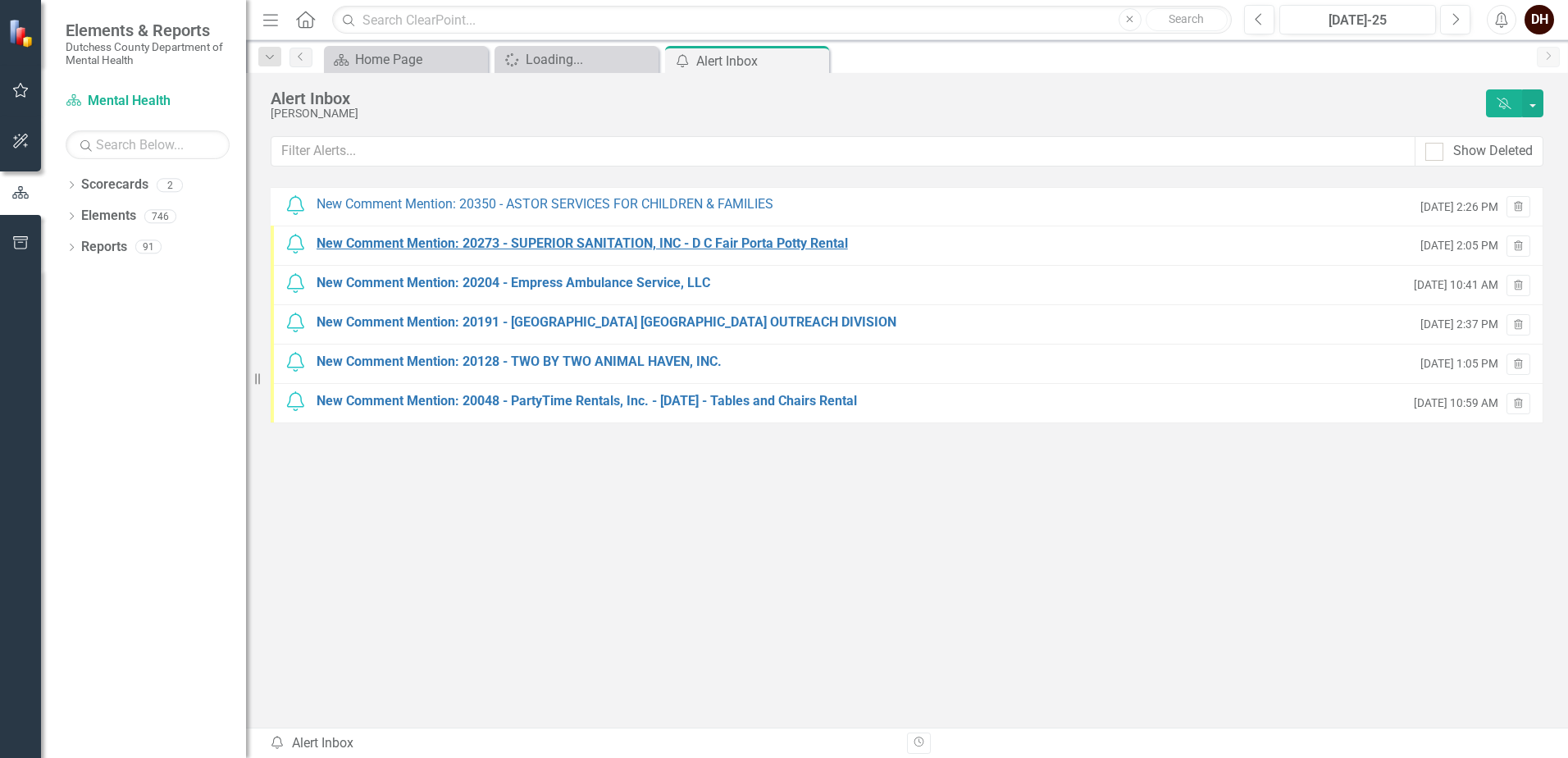
click at [774, 241] on div "New Comment Mention: 20273 - SUPERIOR SANITATION, INC - D C Fair Porta Potty Re…" at bounding box center [583, 244] width 532 height 19
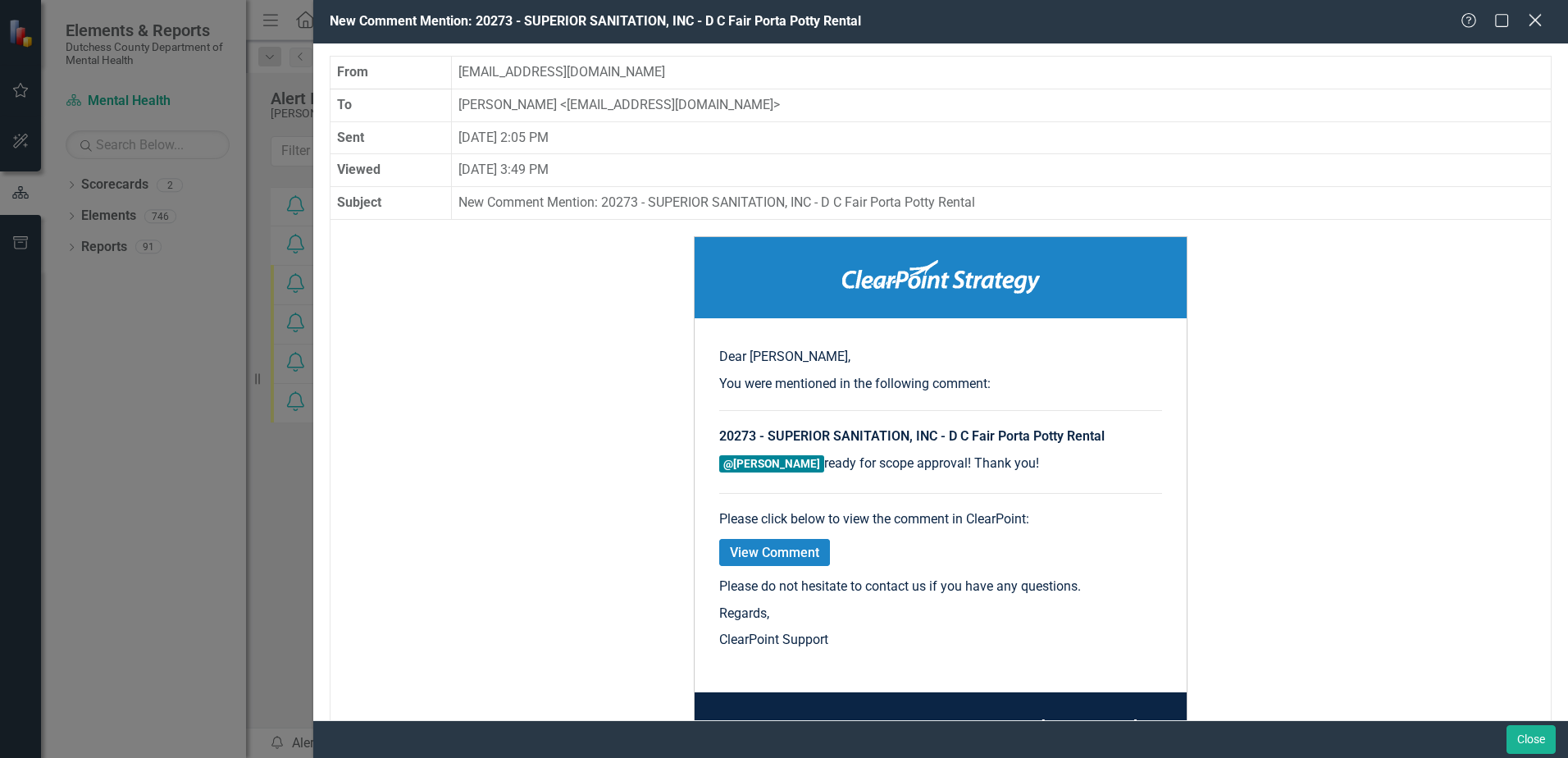
click at [1534, 18] on icon "Close" at bounding box center [1535, 21] width 21 height 16
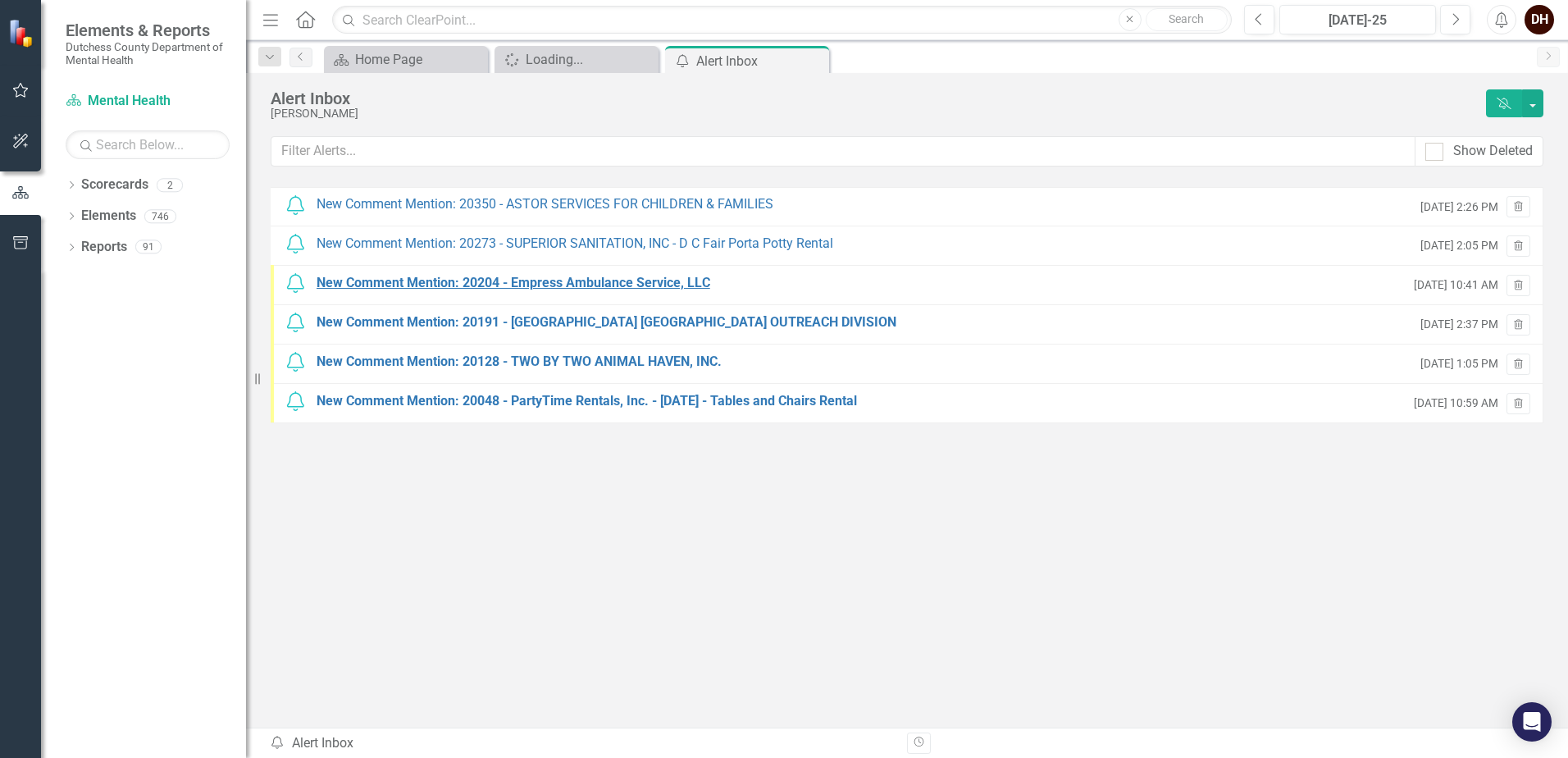
click at [577, 283] on div "New Comment Mention: 20204 - Empress Ambulance Service, LLC" at bounding box center [513, 283] width 393 height 19
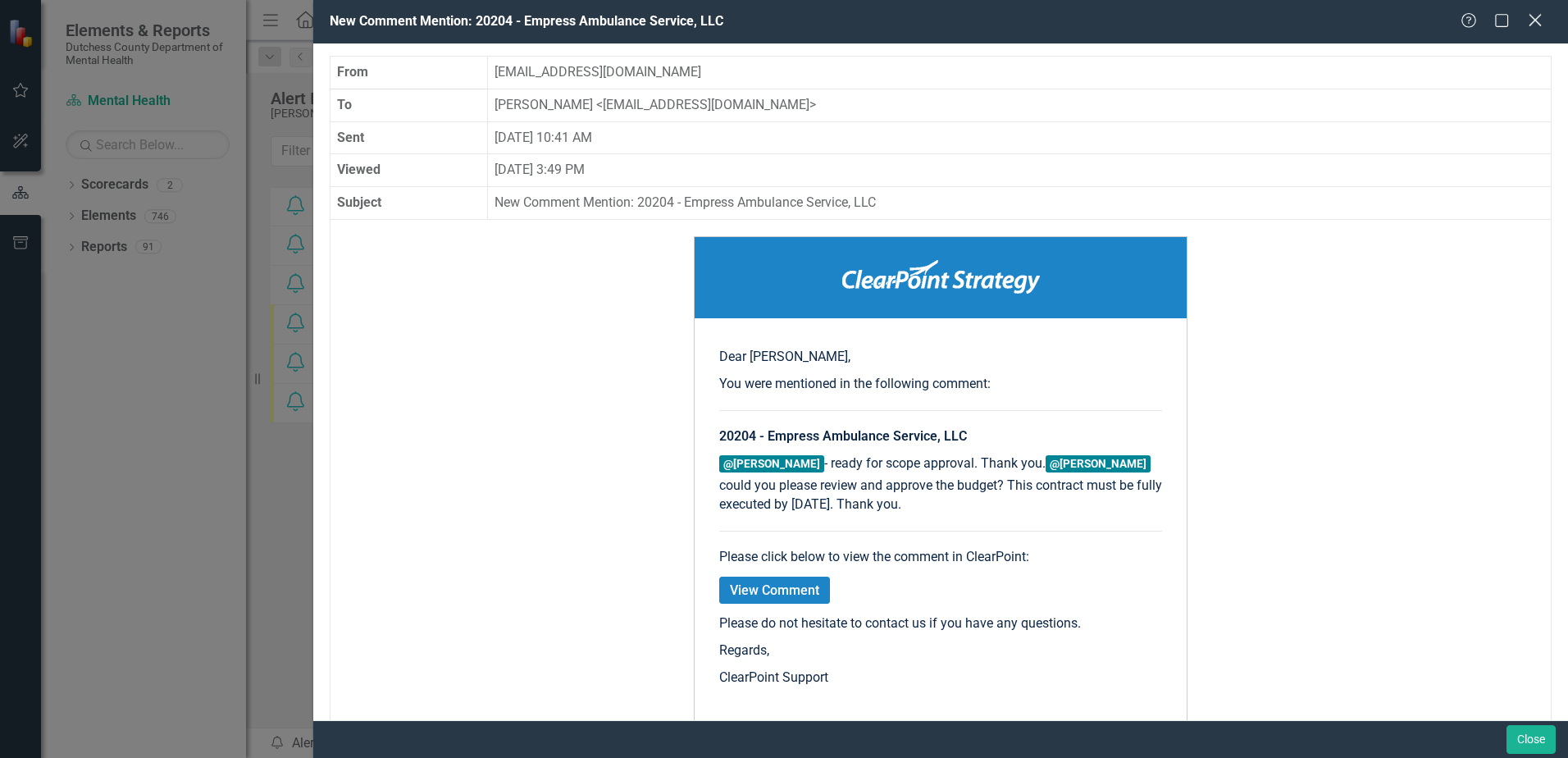
click at [1537, 24] on icon "Close" at bounding box center [1535, 21] width 21 height 16
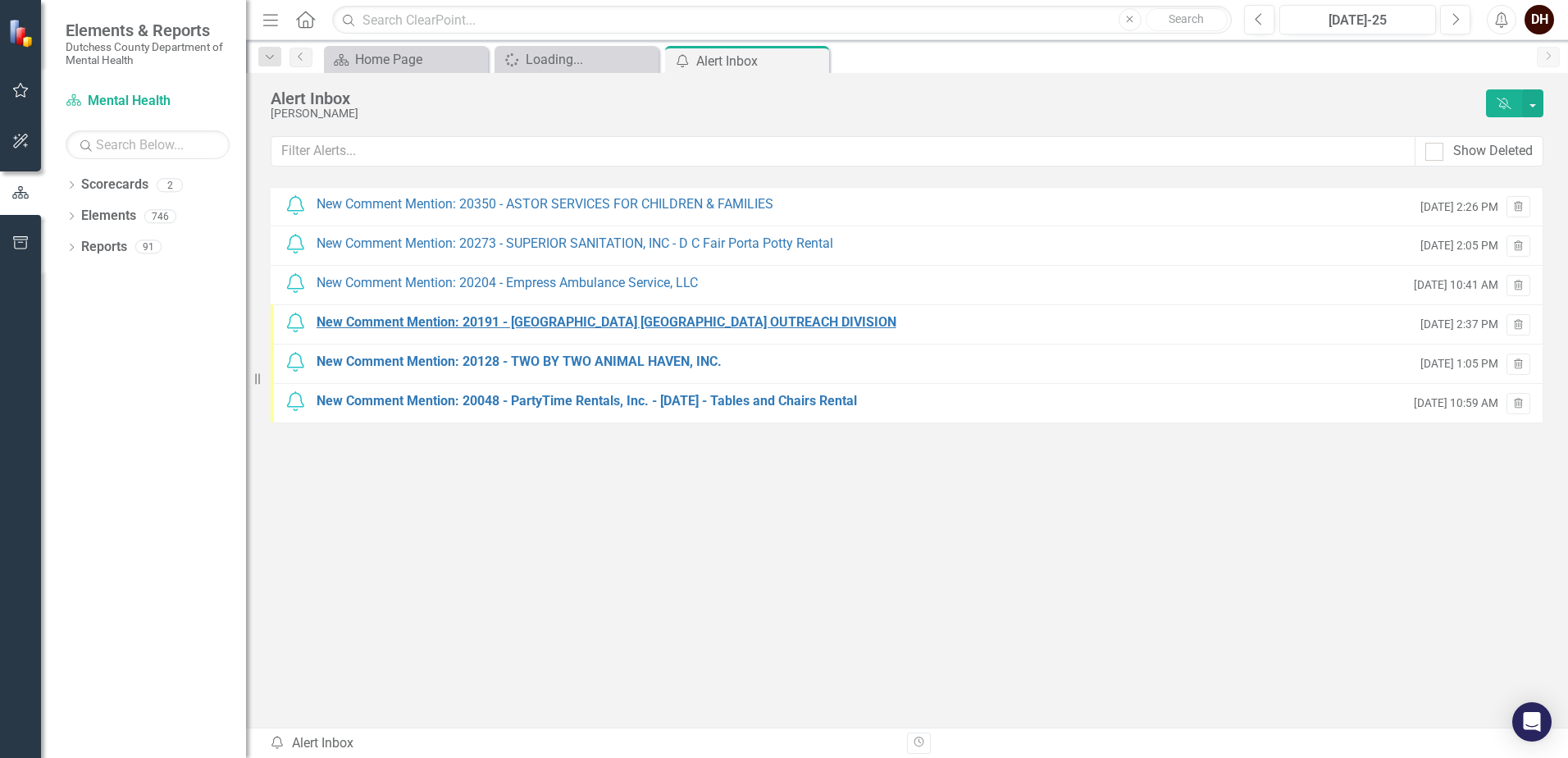
click at [639, 318] on div "New Comment Mention: 20191 - CORNELL UNIVERSITY ILR OUTREACH DIVISION" at bounding box center [606, 322] width 580 height 19
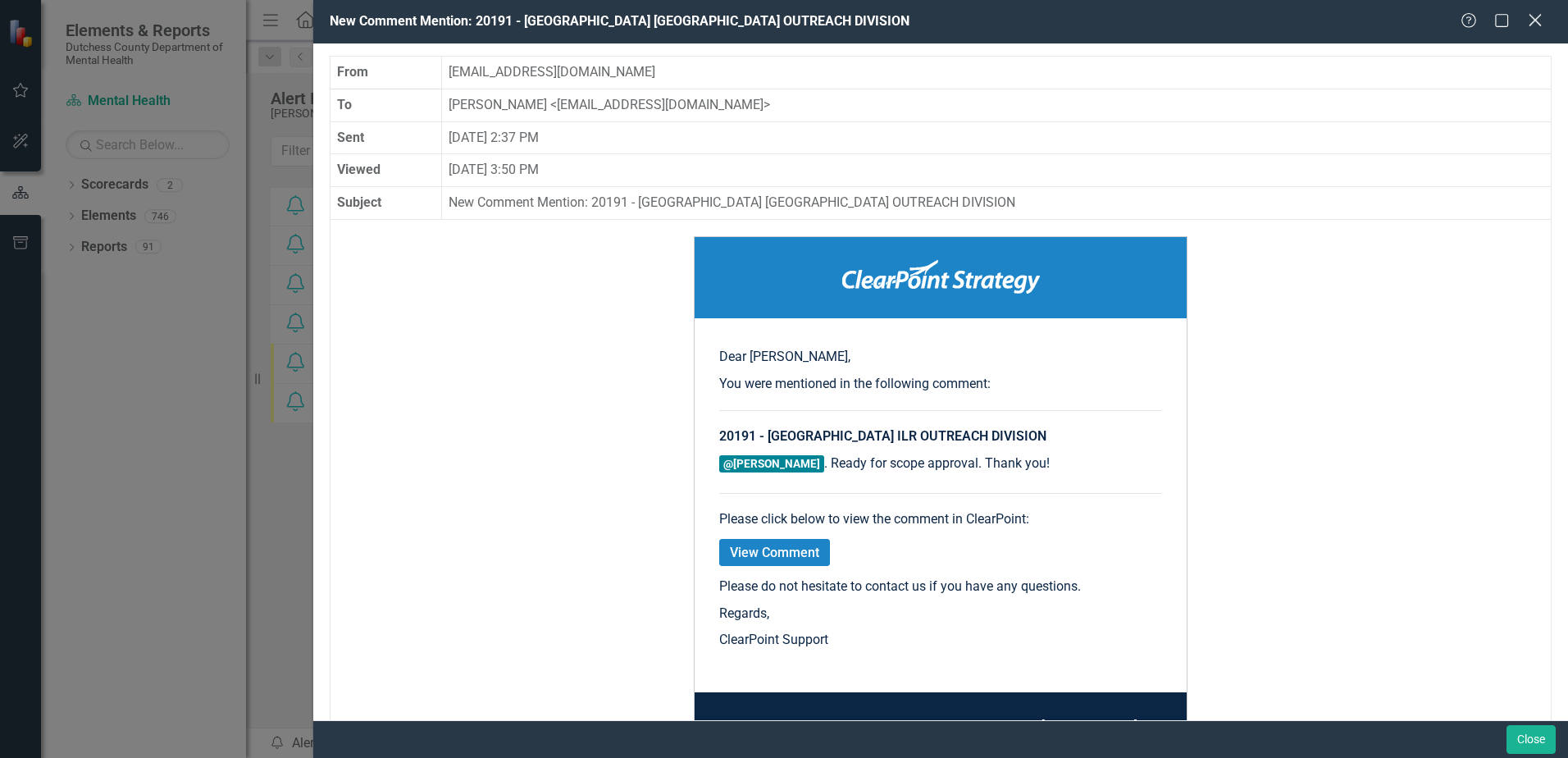
click at [1539, 25] on icon "Close" at bounding box center [1535, 21] width 21 height 16
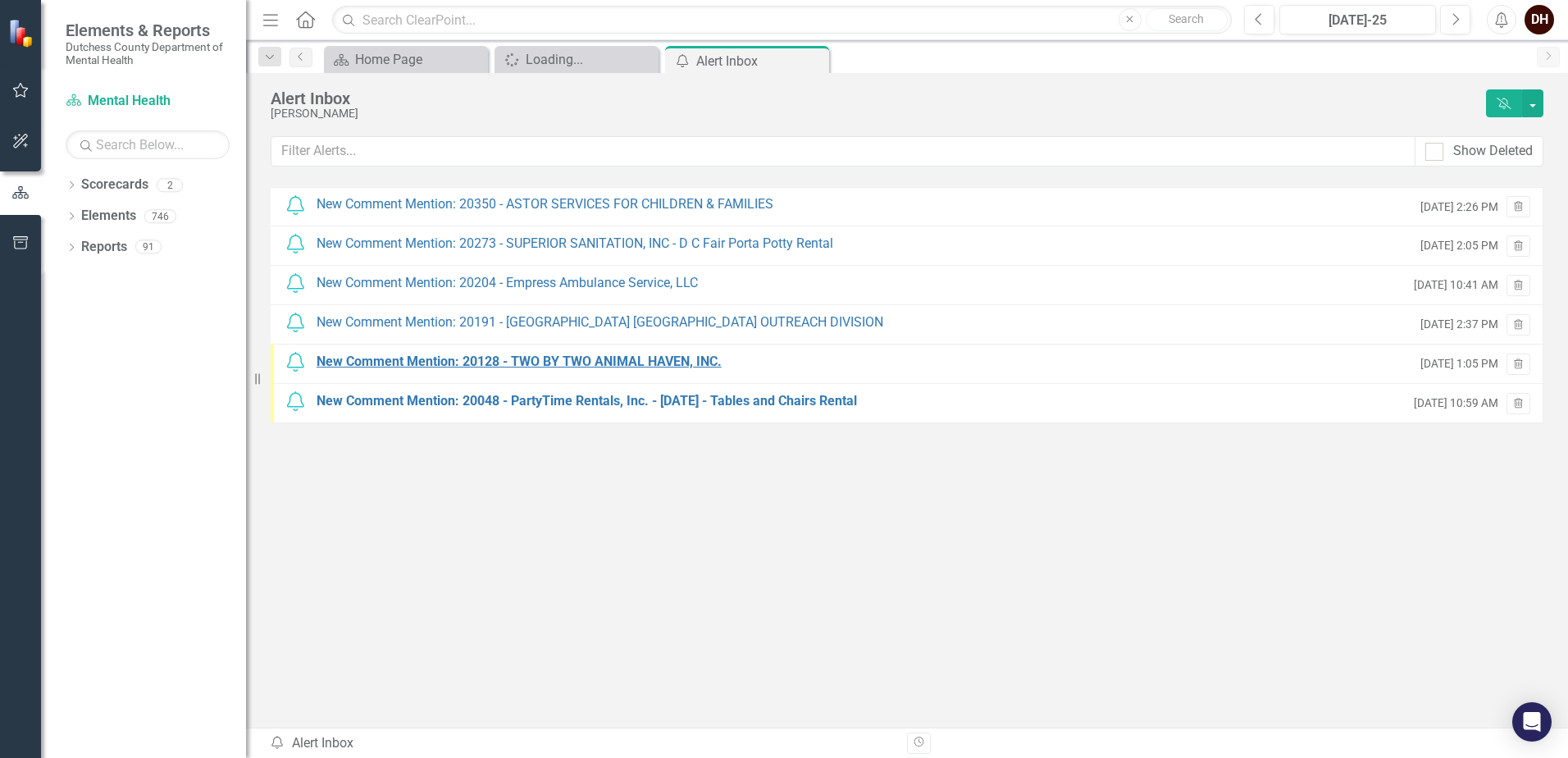
click at [669, 363] on div "New Comment Mention: 20128 - TWO BY TWO ANIMAL HAVEN, INC." at bounding box center [519, 361] width 405 height 19
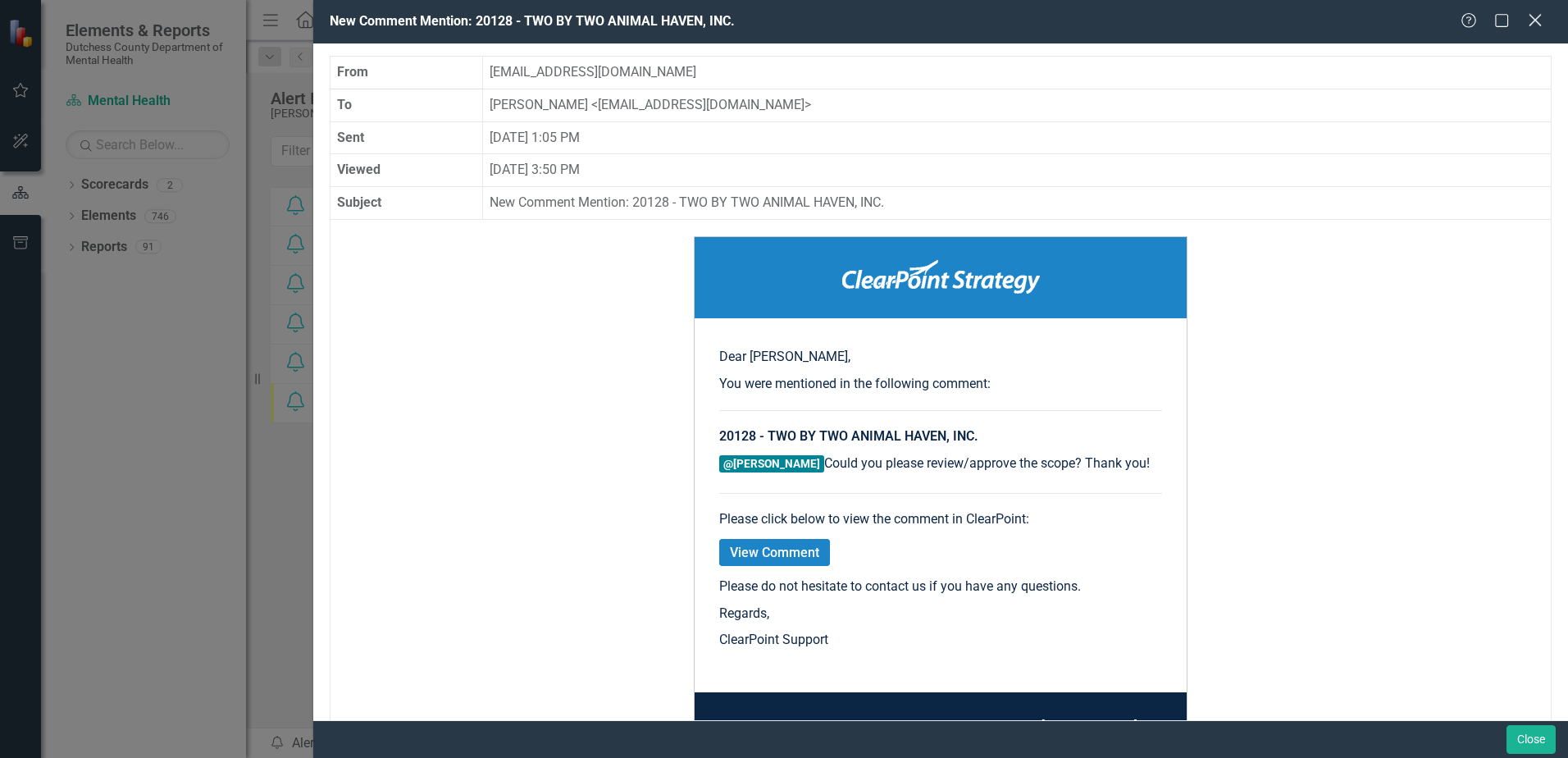
click at [1530, 27] on icon "Close" at bounding box center [1535, 21] width 21 height 16
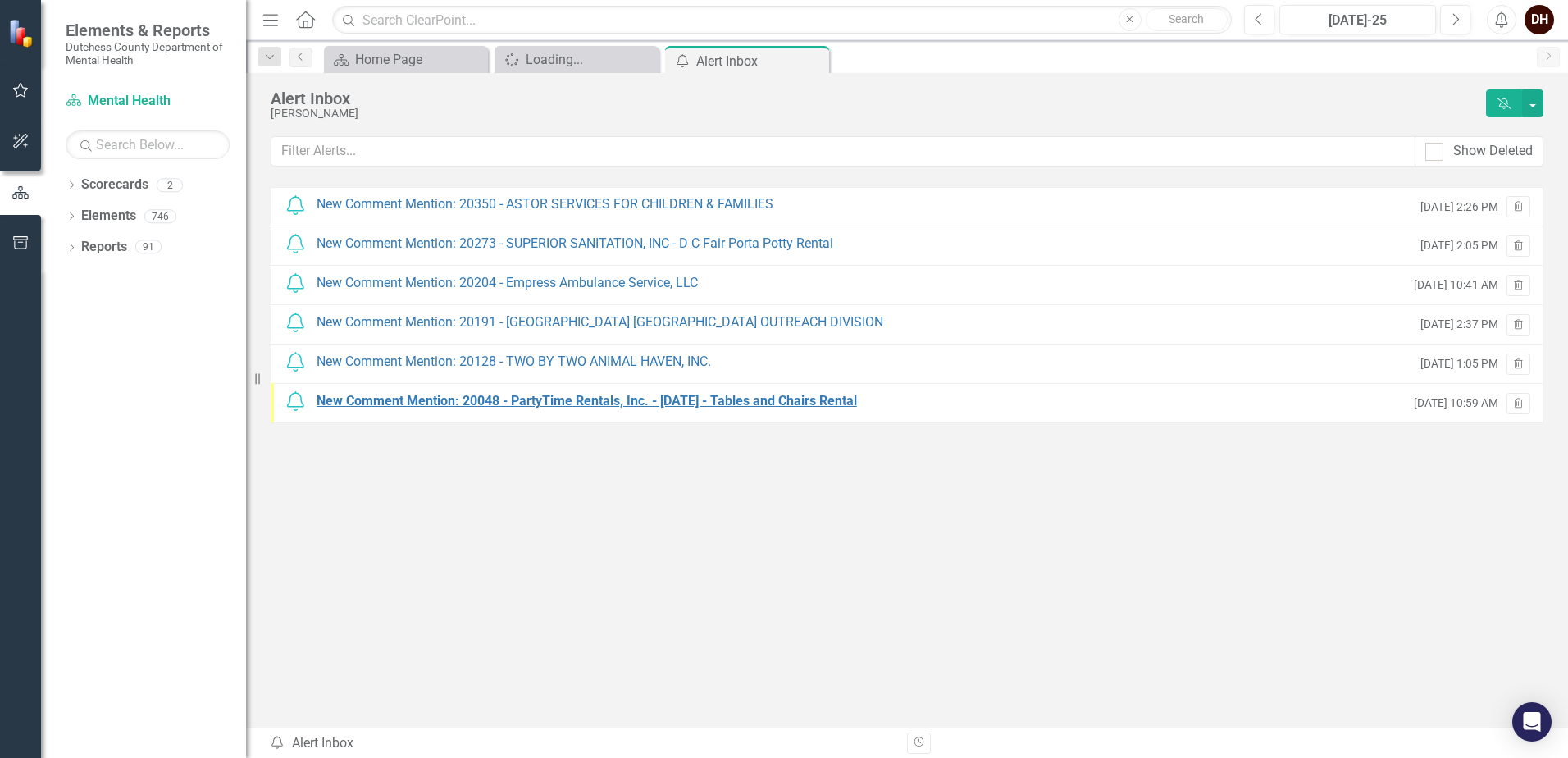
click at [606, 400] on div "New Comment Mention: 20048 - PartyTime Rentals, Inc. - Field Day - Tables and C…" at bounding box center [587, 402] width 541 height 19
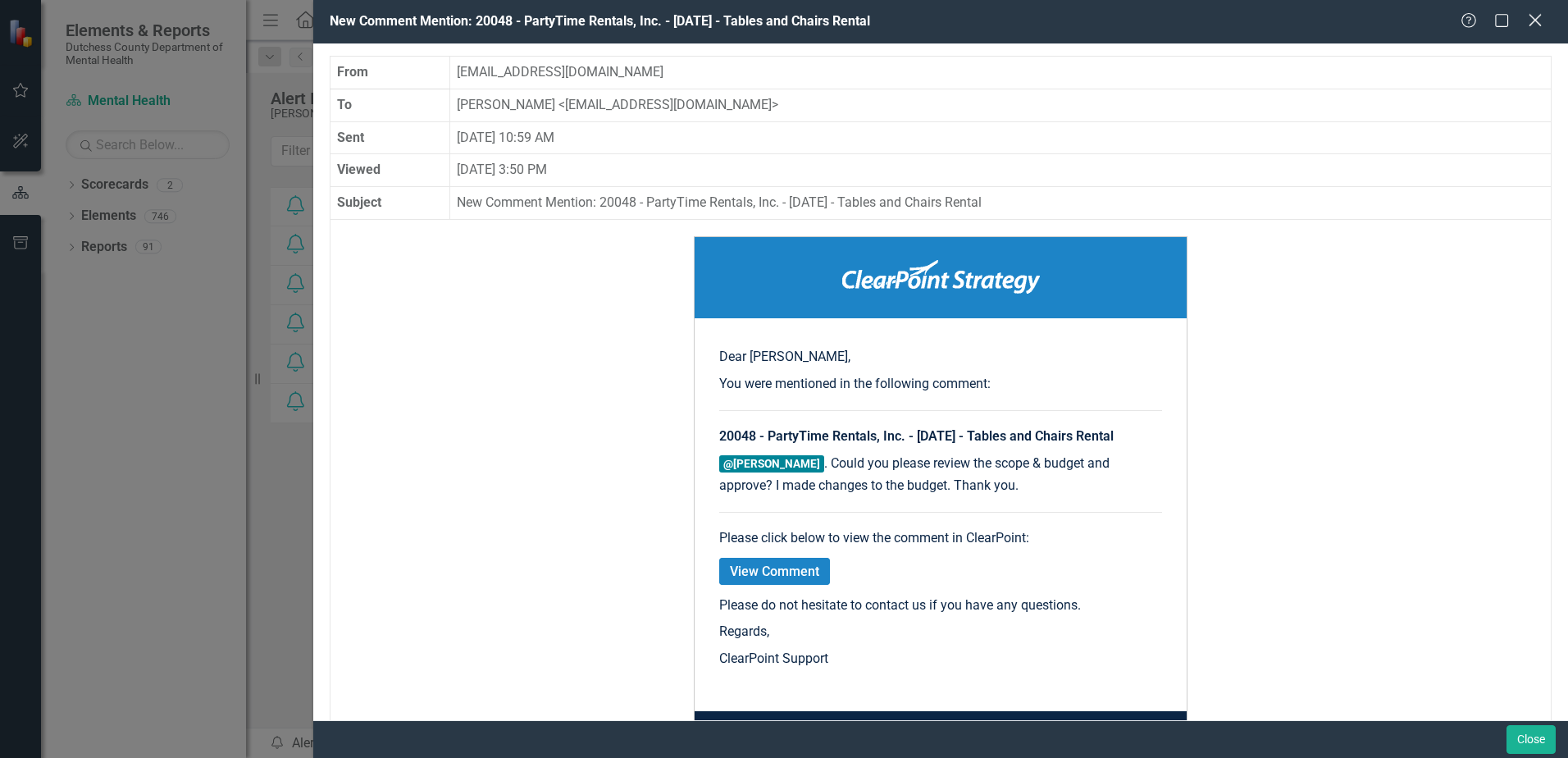
click at [1529, 23] on icon "Close" at bounding box center [1535, 21] width 21 height 16
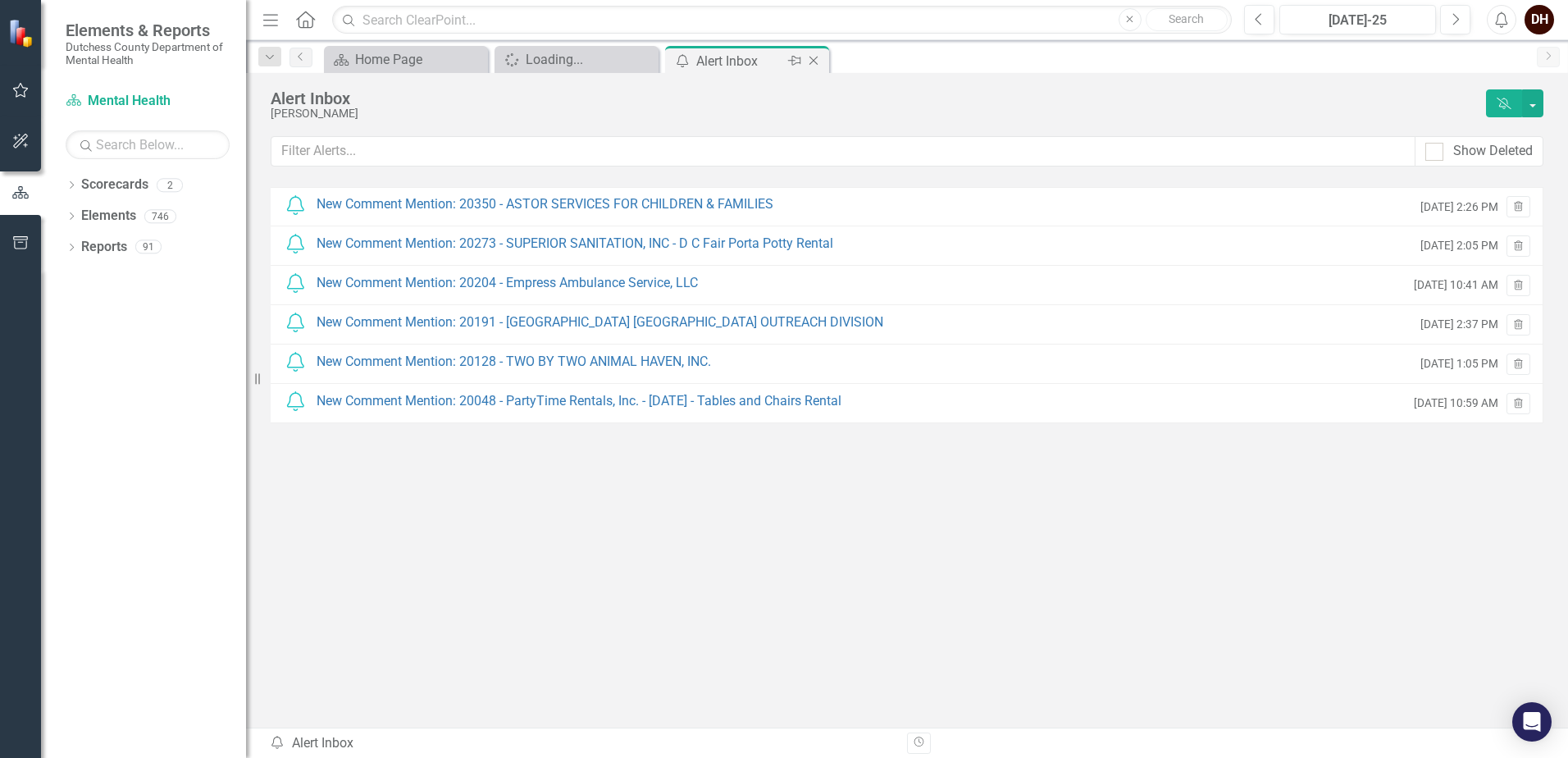
click at [811, 62] on icon "Close" at bounding box center [813, 60] width 17 height 13
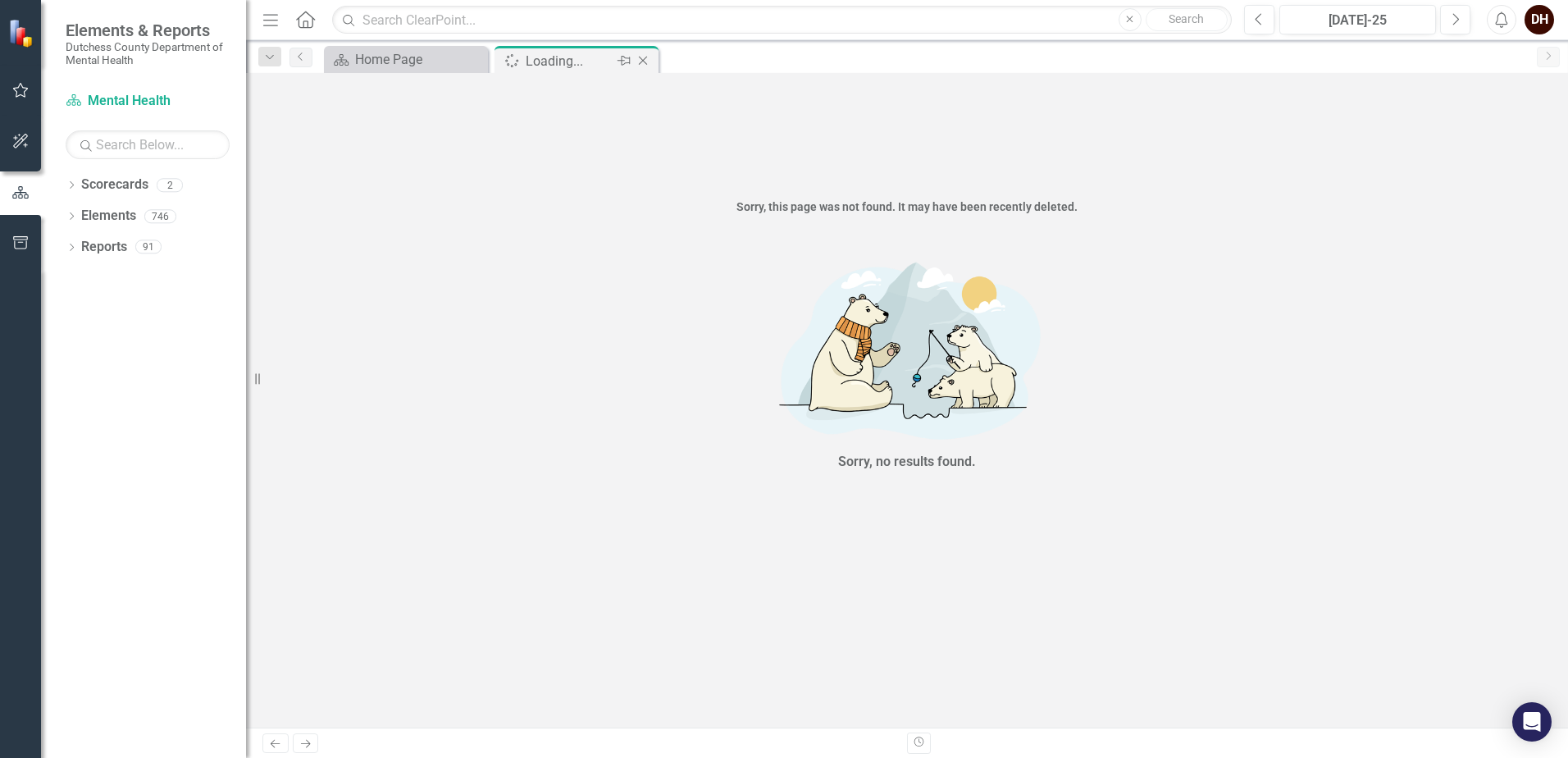
click at [647, 58] on icon "Close" at bounding box center [643, 60] width 17 height 13
